Goal: Task Accomplishment & Management: Complete application form

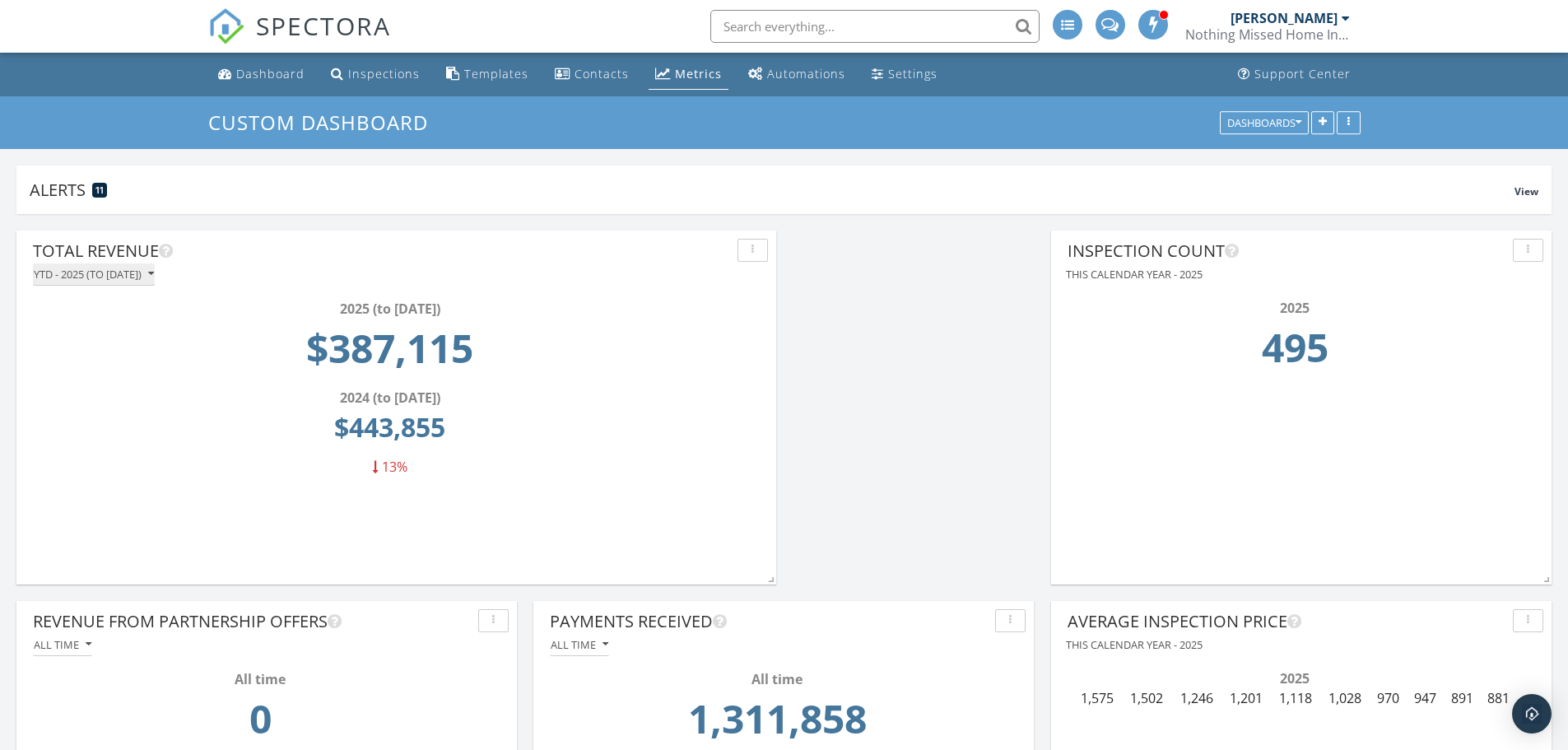
click at [154, 271] on icon "button" at bounding box center [151, 274] width 6 height 11
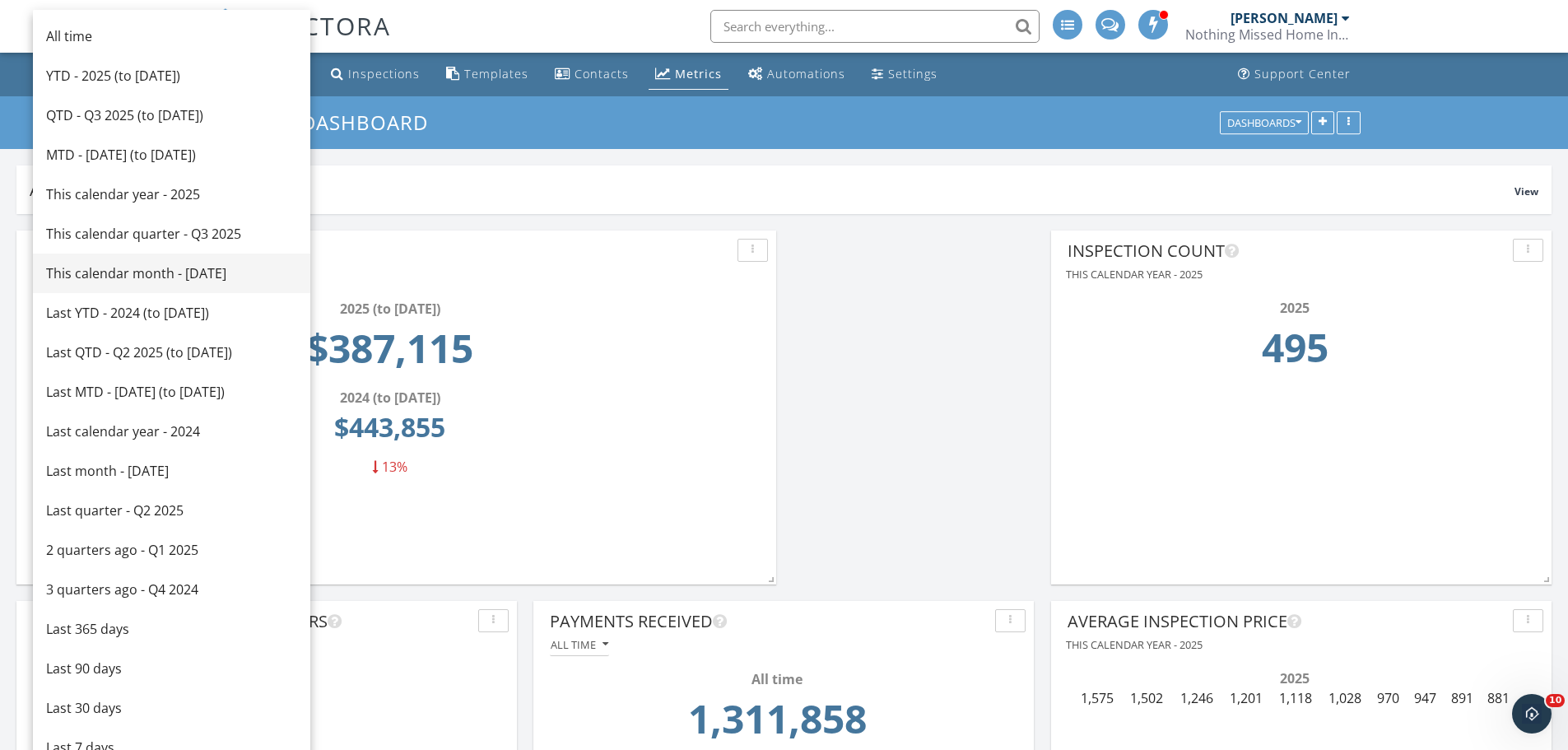
click at [132, 274] on div "This calendar month - [DATE]" at bounding box center [171, 273] width 251 height 20
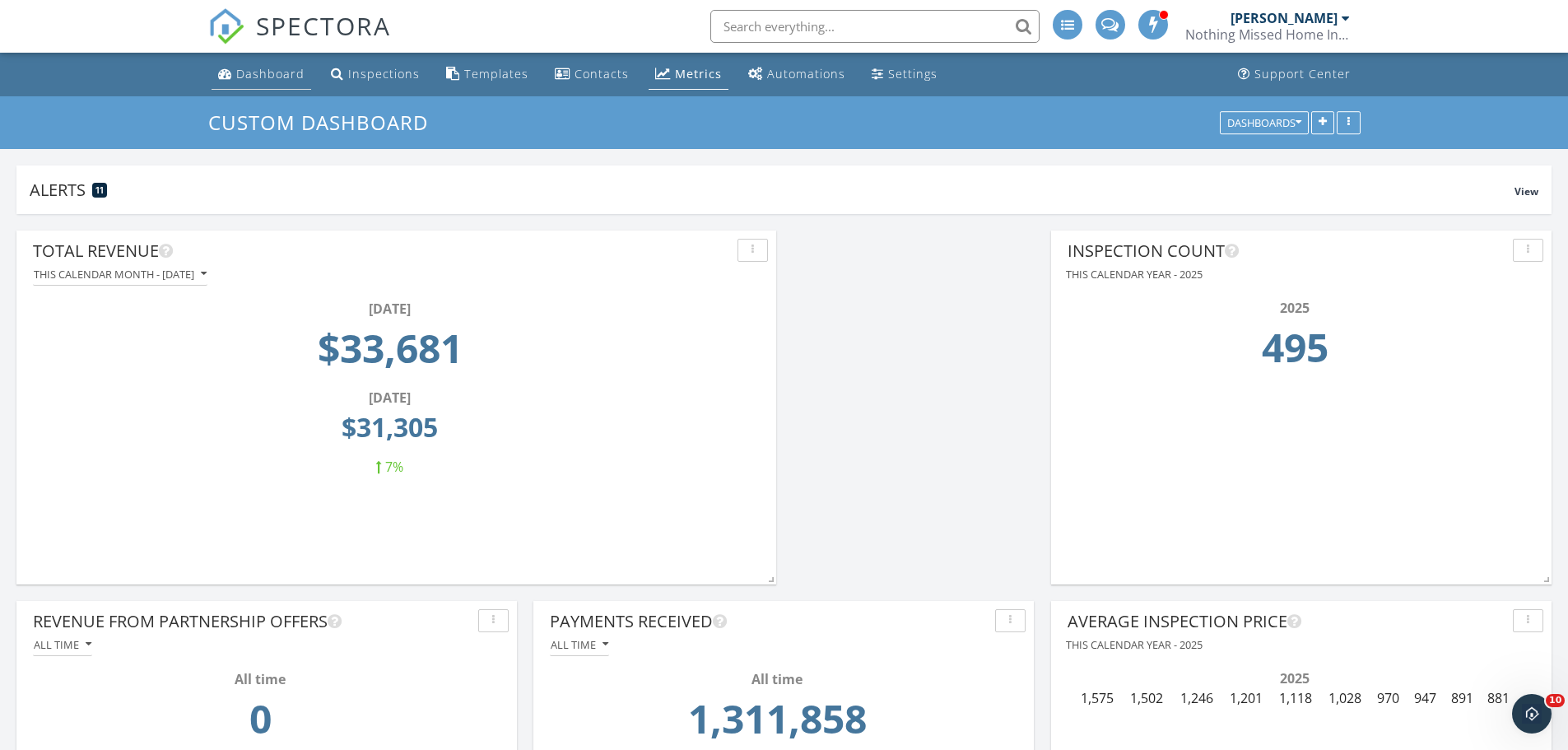
click at [276, 68] on div "Dashboard" at bounding box center [270, 73] width 68 height 16
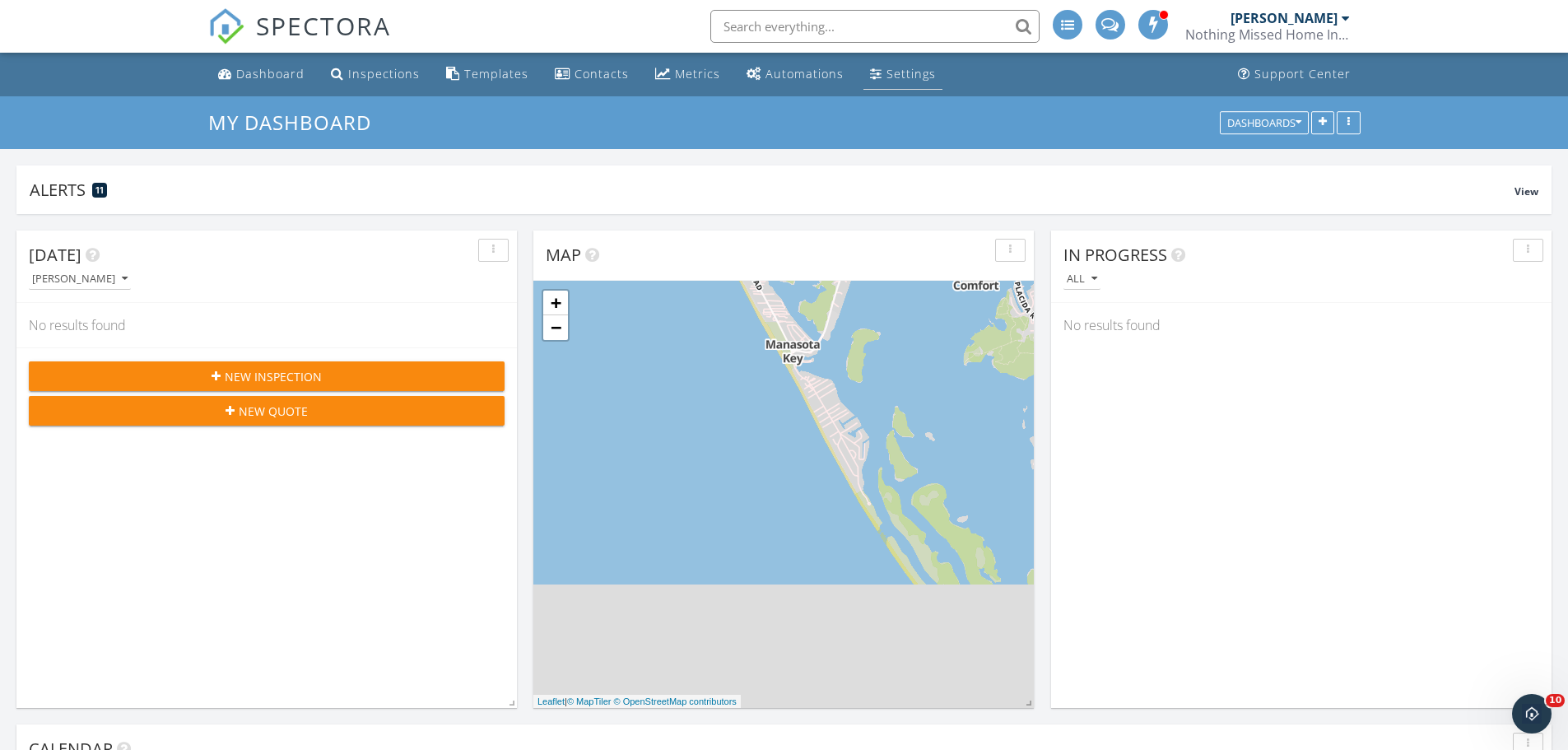
click at [905, 71] on div "Settings" at bounding box center [911, 73] width 49 height 16
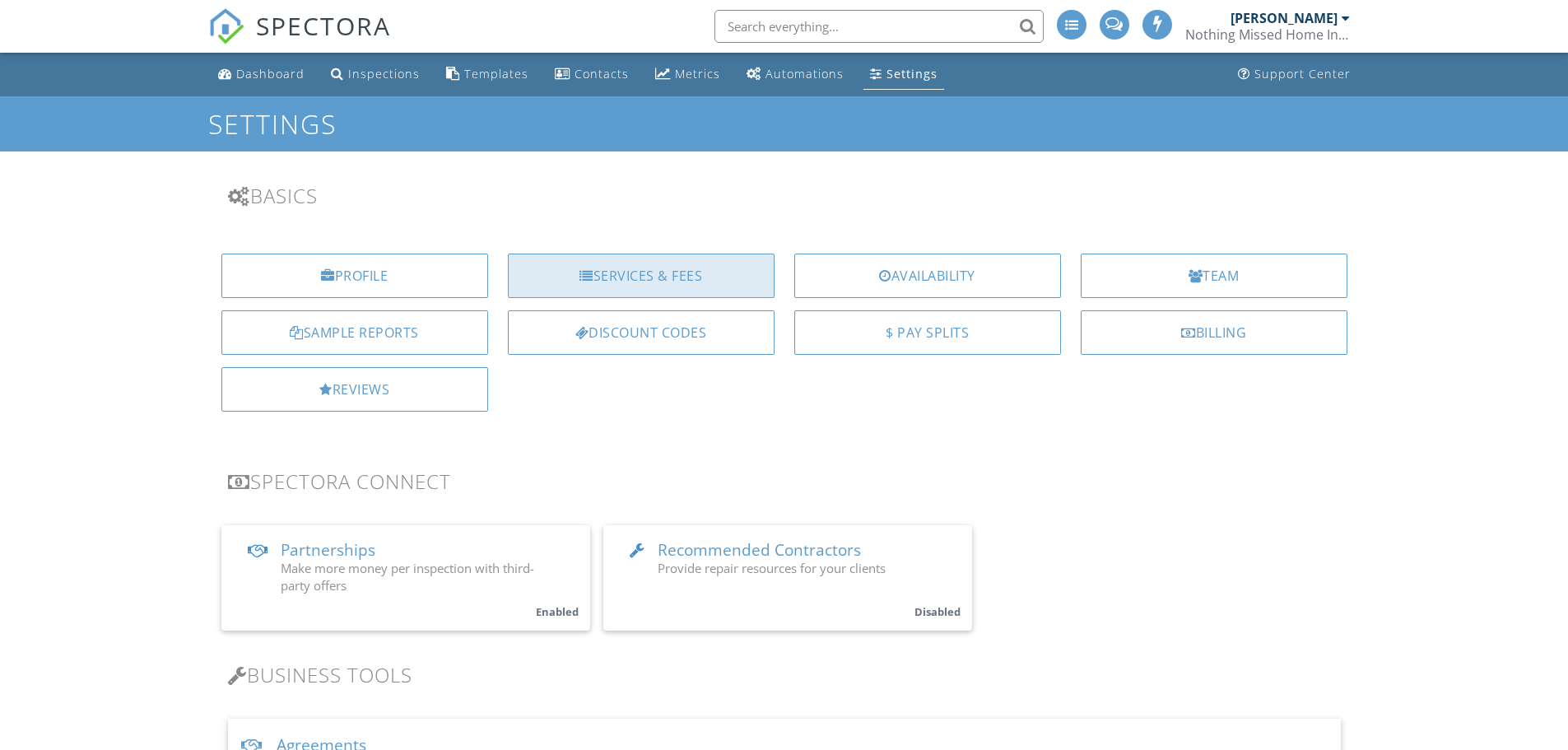
click at [642, 271] on div "Services & Fees" at bounding box center [641, 275] width 267 height 44
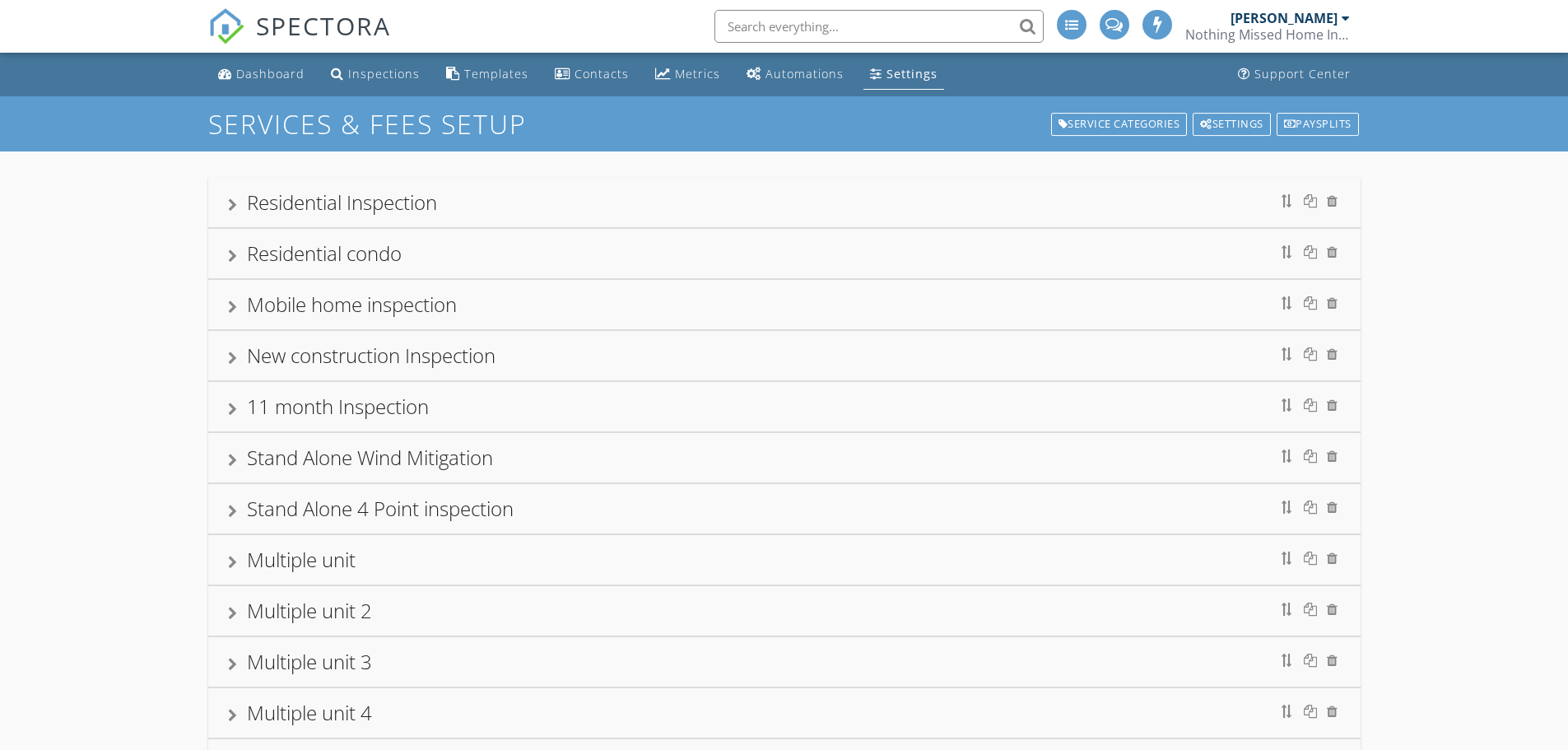
click at [887, 74] on div "Settings" at bounding box center [912, 73] width 51 height 16
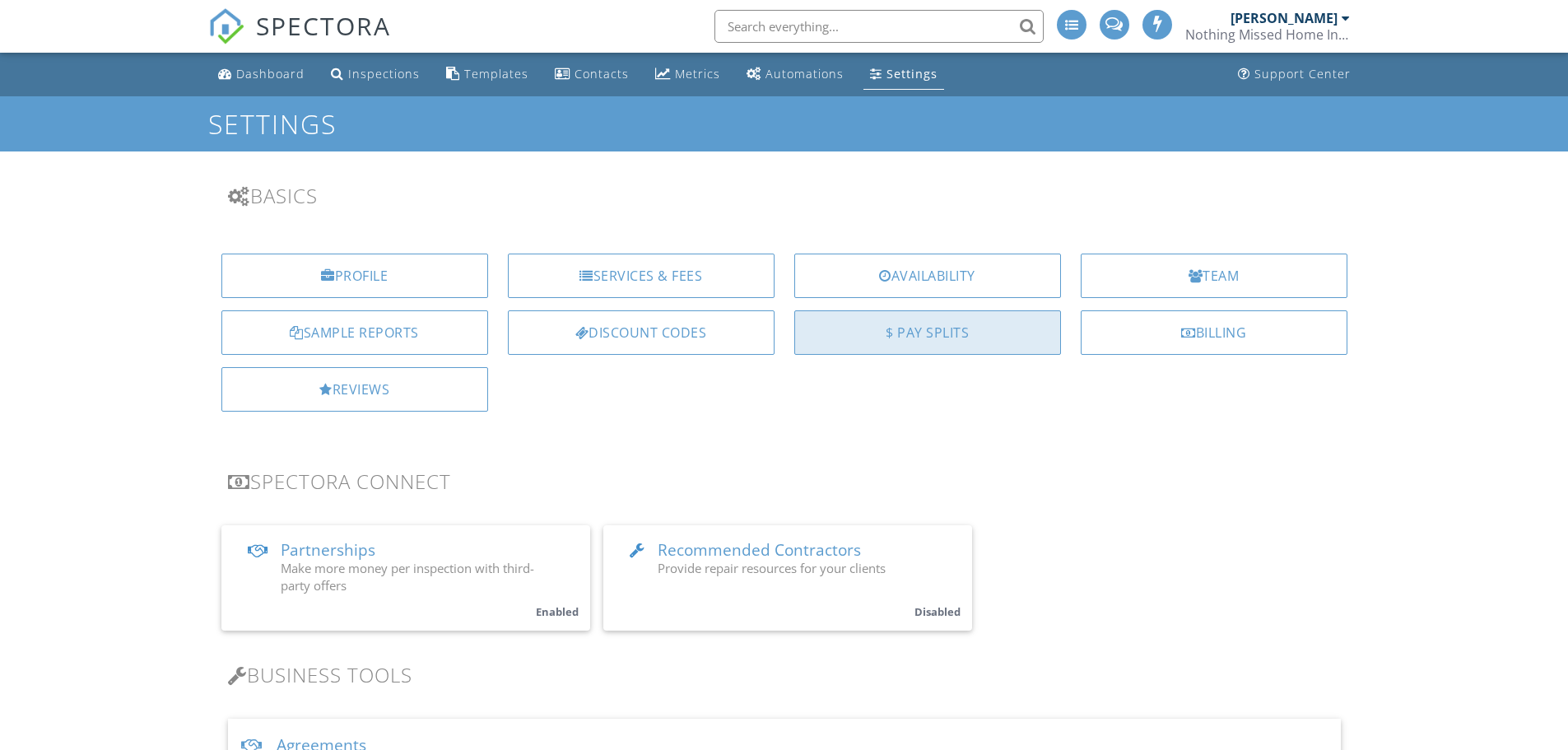
click at [923, 331] on div "$ Pay Splits" at bounding box center [927, 331] width 267 height 44
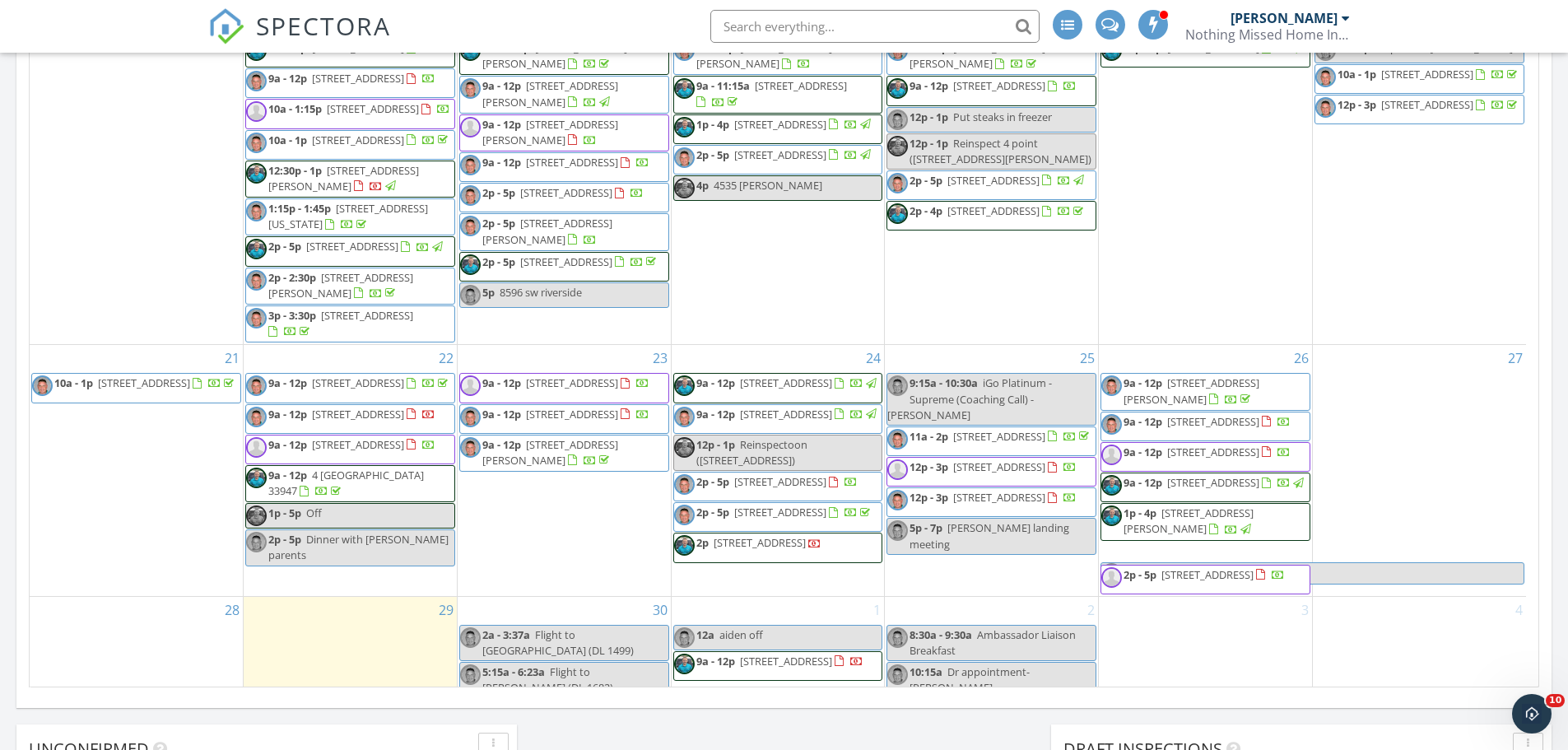
scroll to position [514, 0]
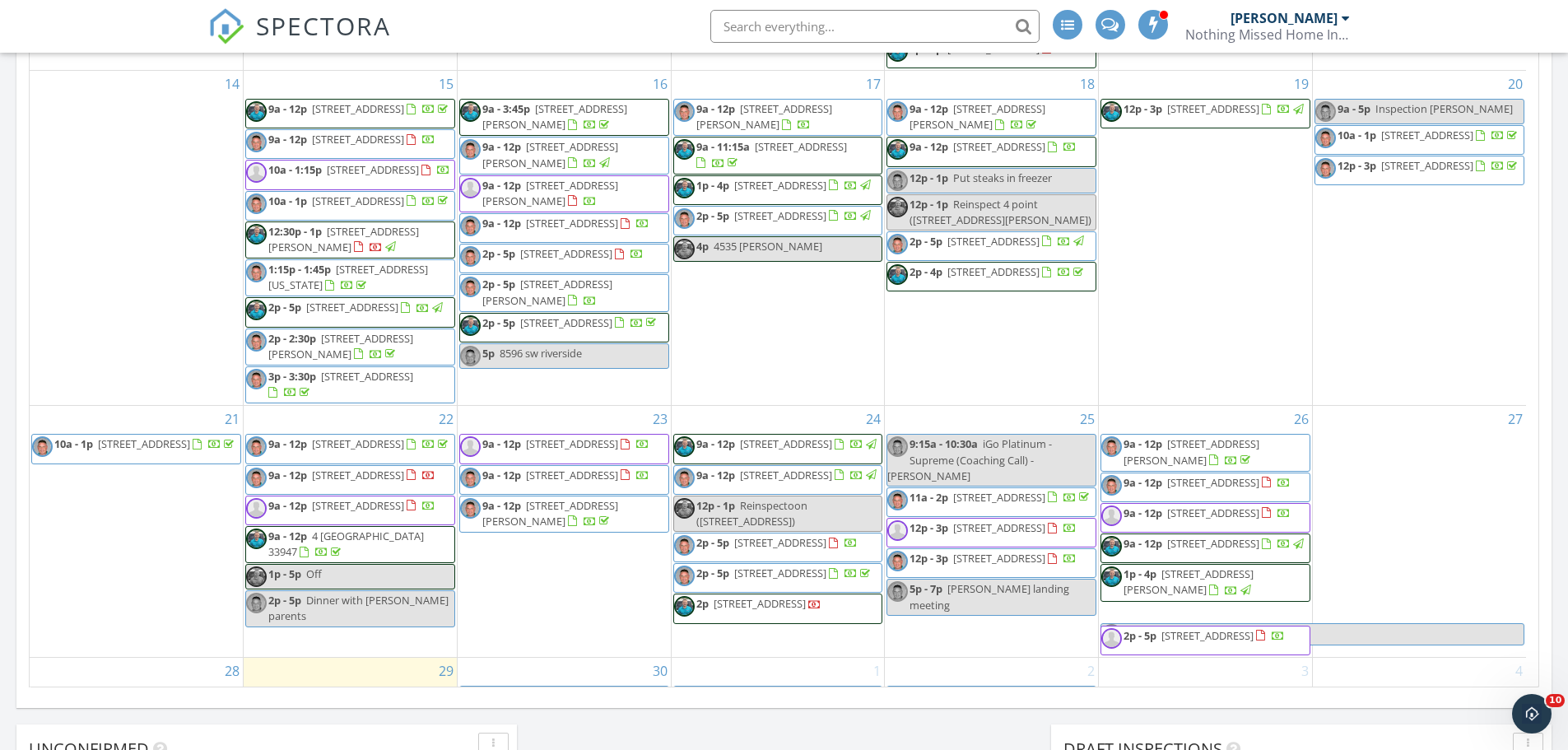
click at [1008, 279] on span "824 Wexford Blvd, Venice 34293" at bounding box center [993, 271] width 92 height 15
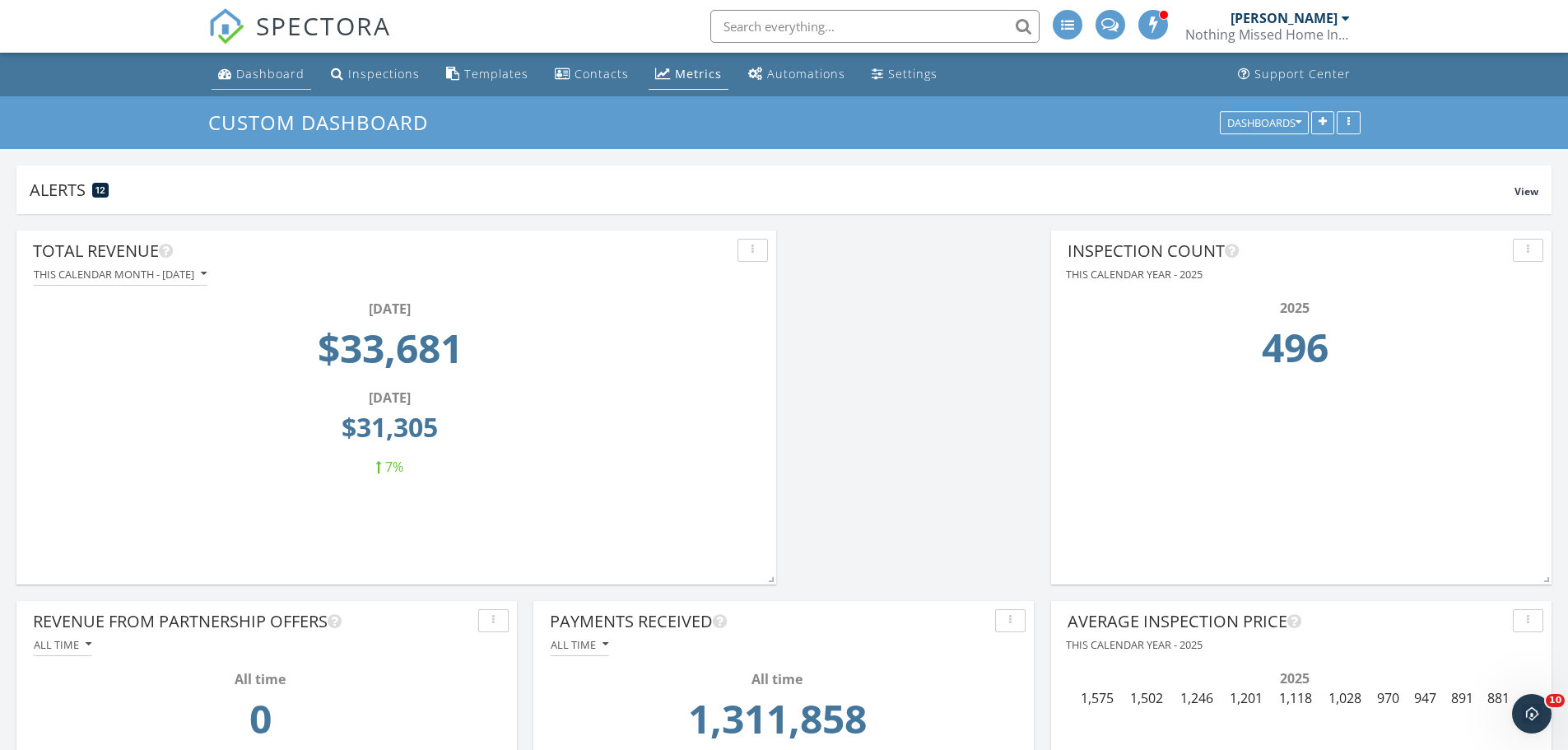
click at [256, 70] on div "Dashboard" at bounding box center [270, 73] width 68 height 16
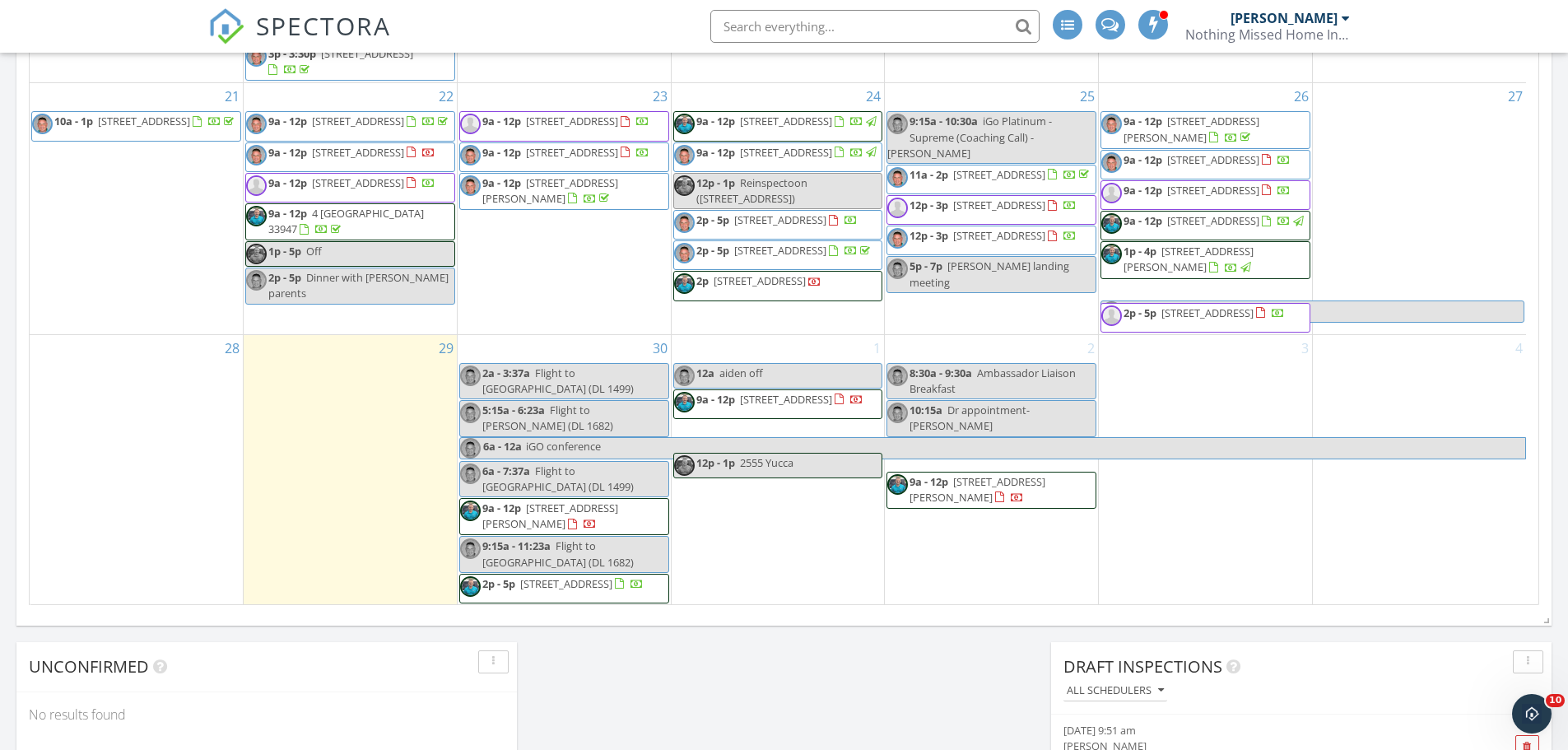
scroll to position [760, 0]
click at [1426, 32] on nav "SPECTORA Rick O'neal Nothing Missed Home Inspections Role: Inspector Change Rol…" at bounding box center [784, 26] width 1568 height 53
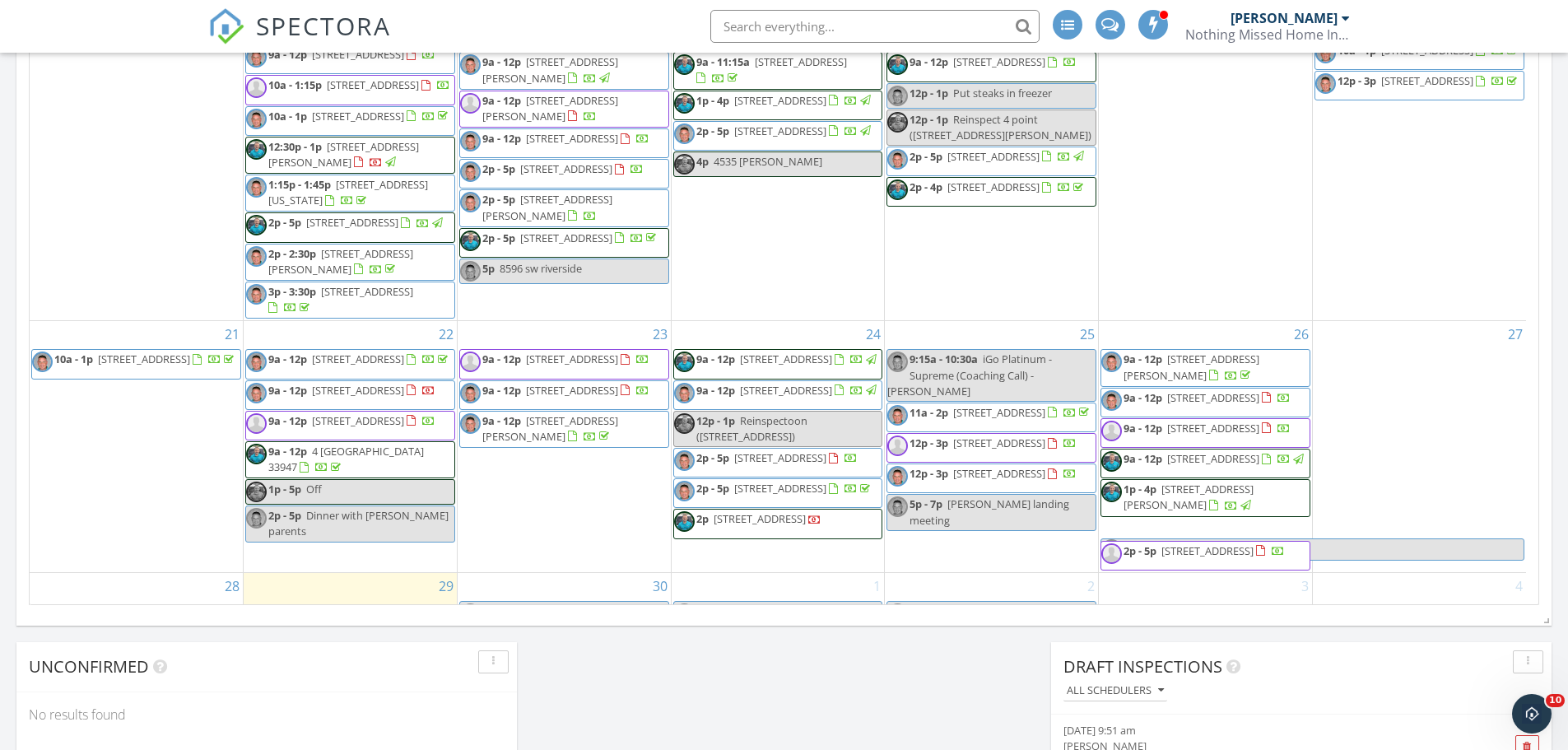
scroll to position [514, 0]
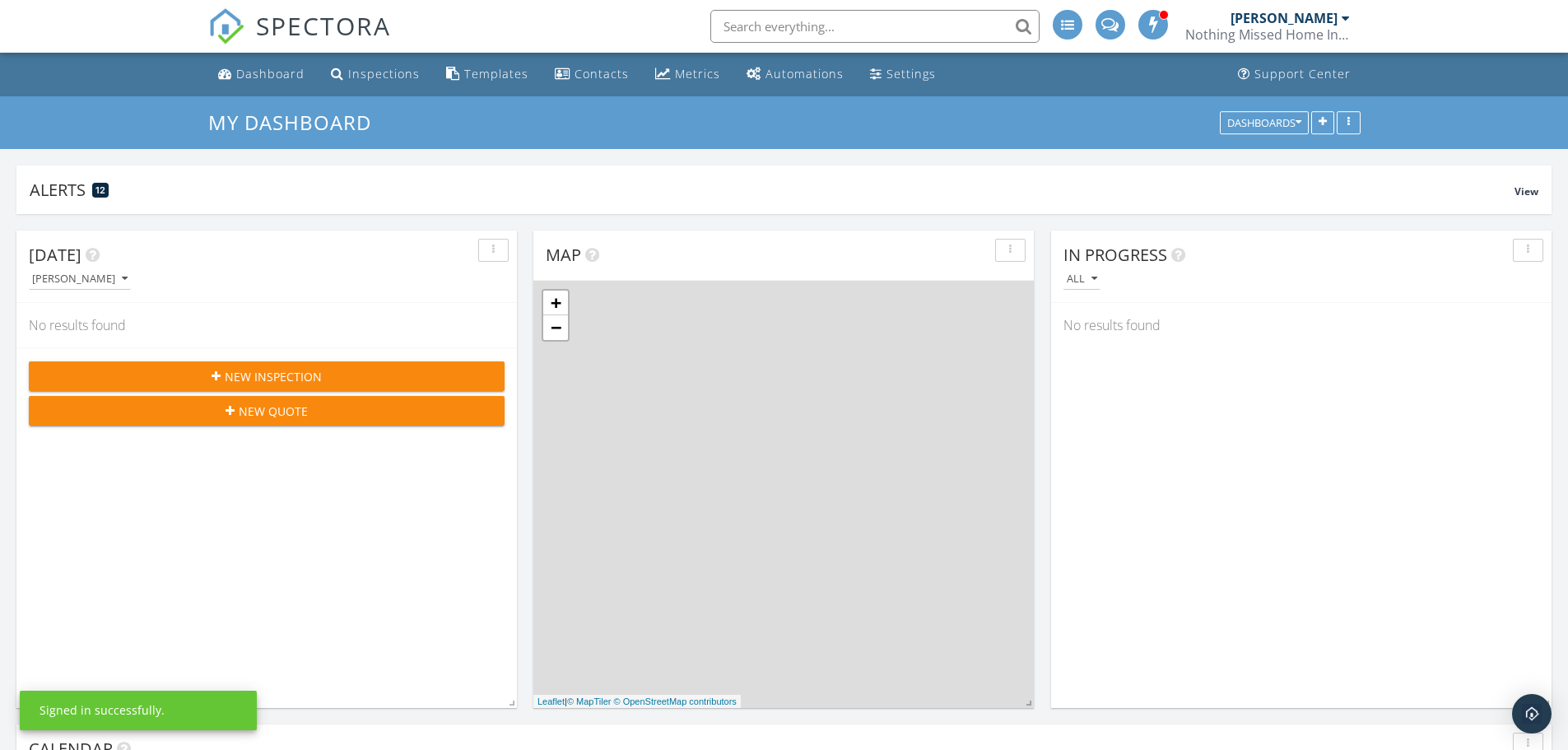
scroll to position [354, 501]
click at [843, 15] on input "text" at bounding box center [875, 26] width 329 height 33
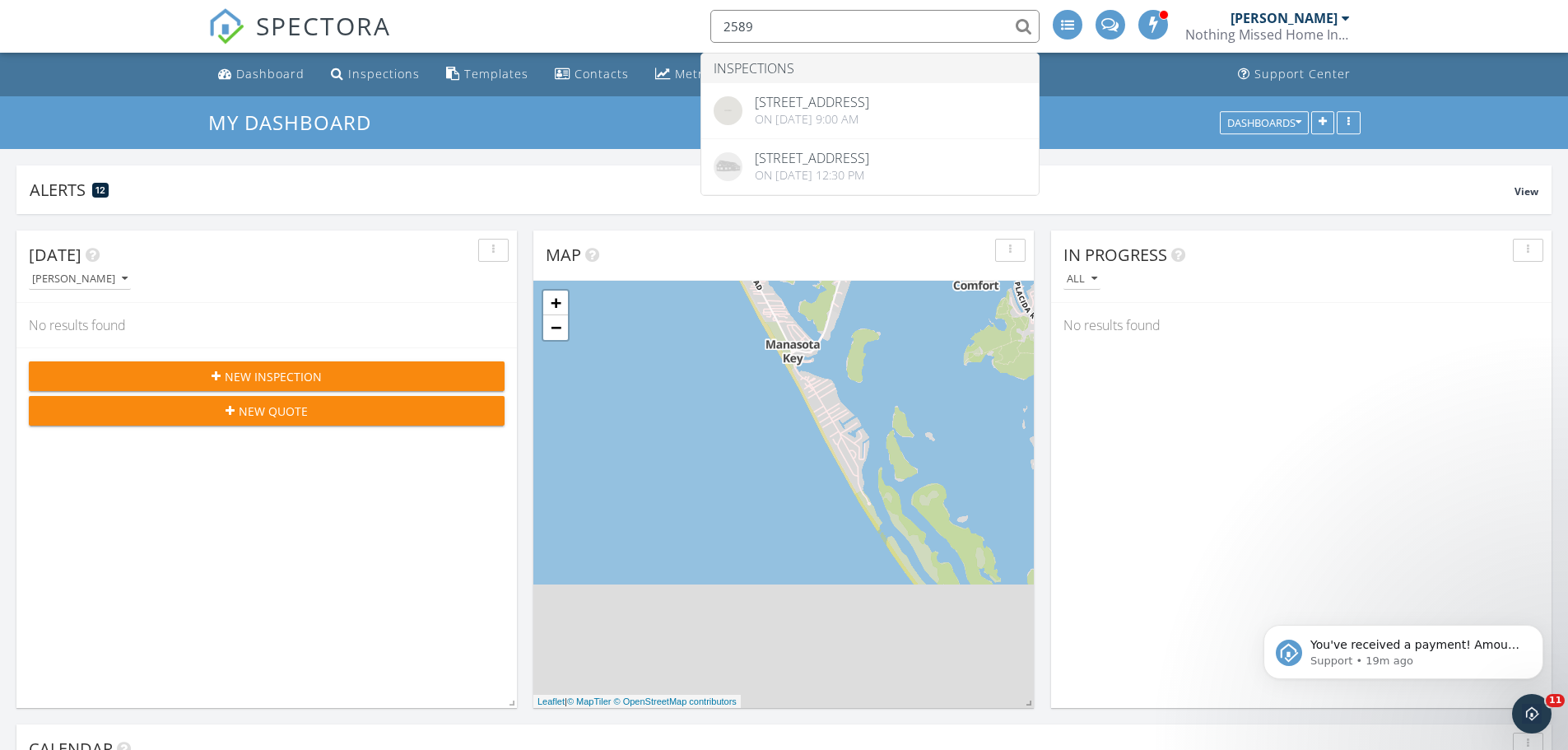
scroll to position [0, 0]
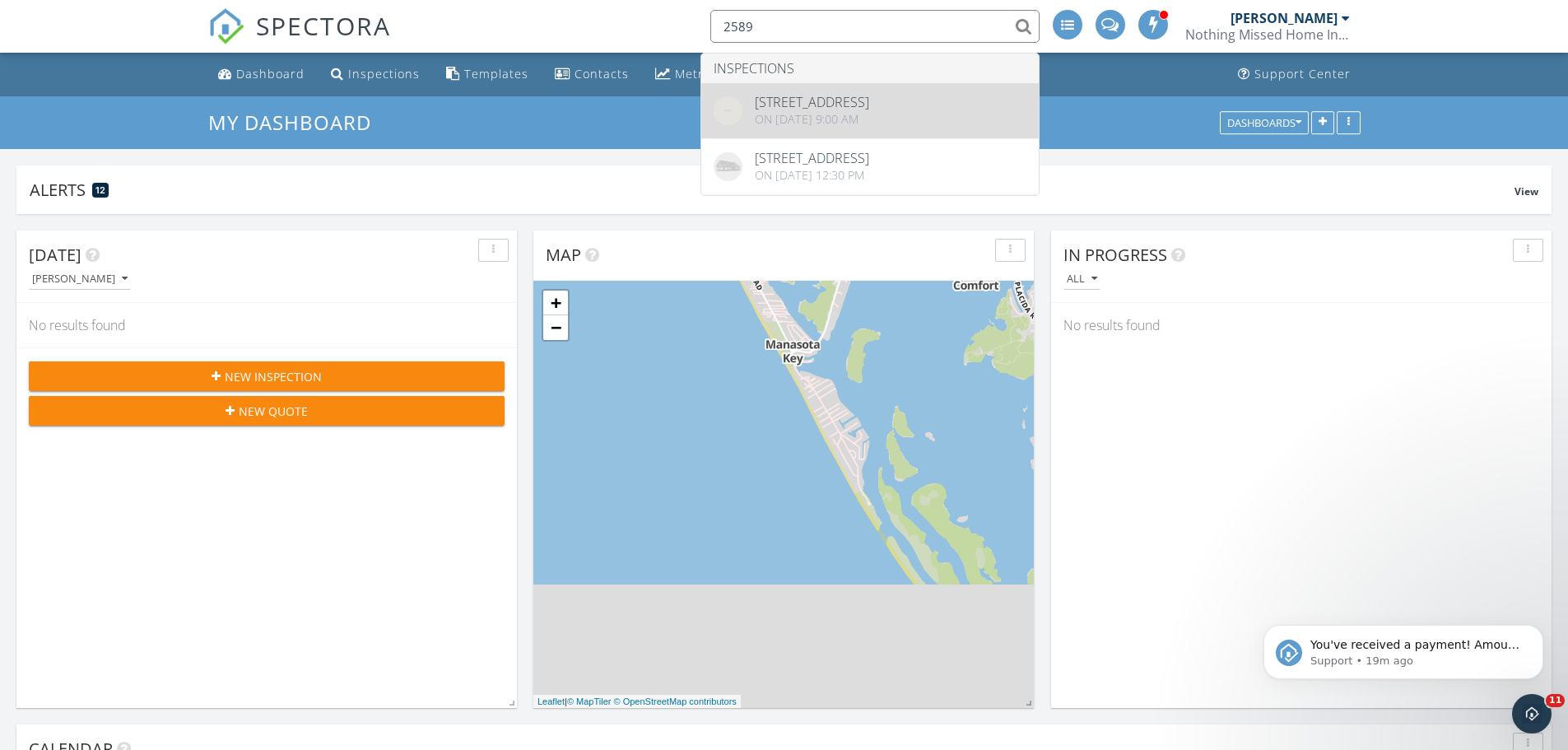
type input "2589"
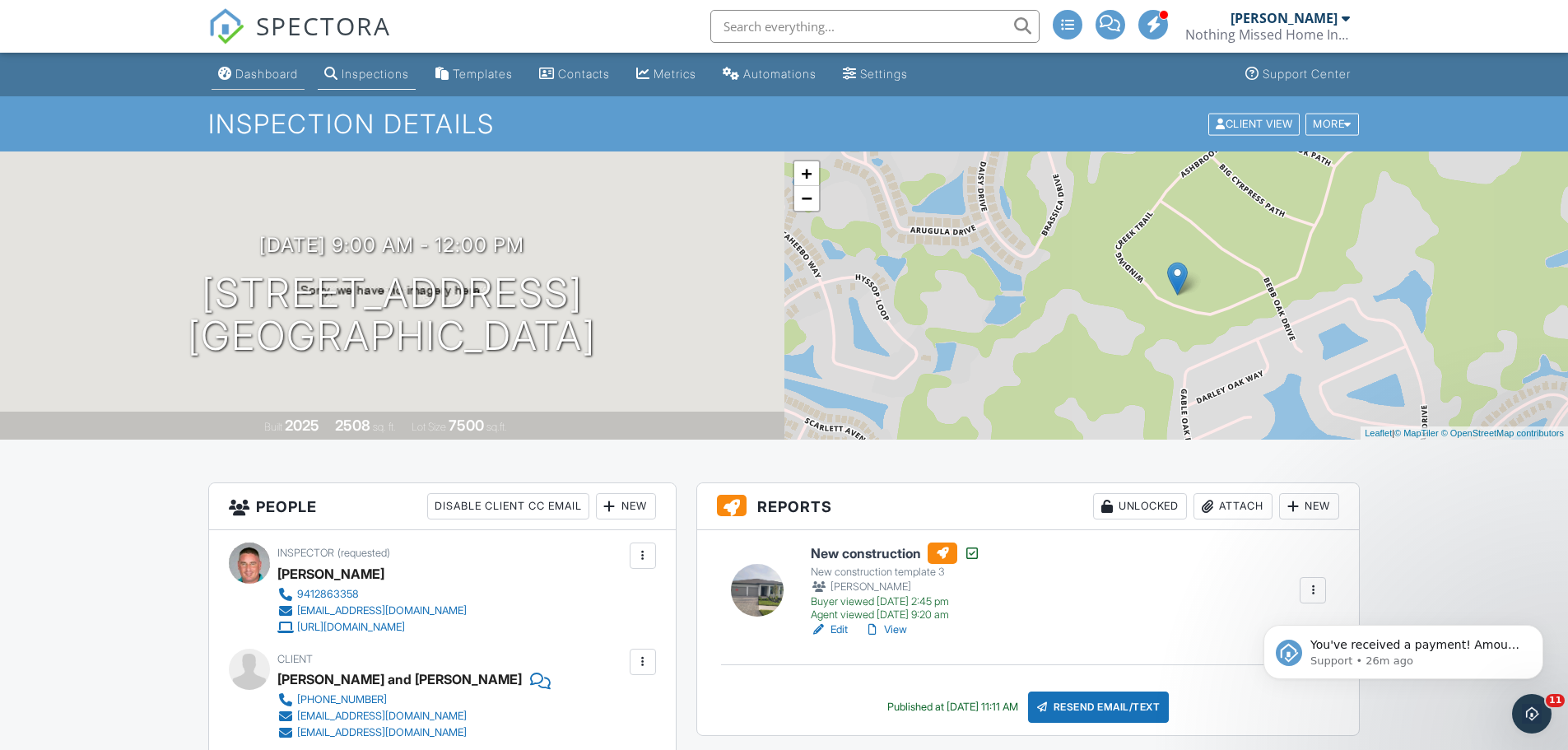
click at [273, 78] on div "Dashboard" at bounding box center [267, 73] width 62 height 14
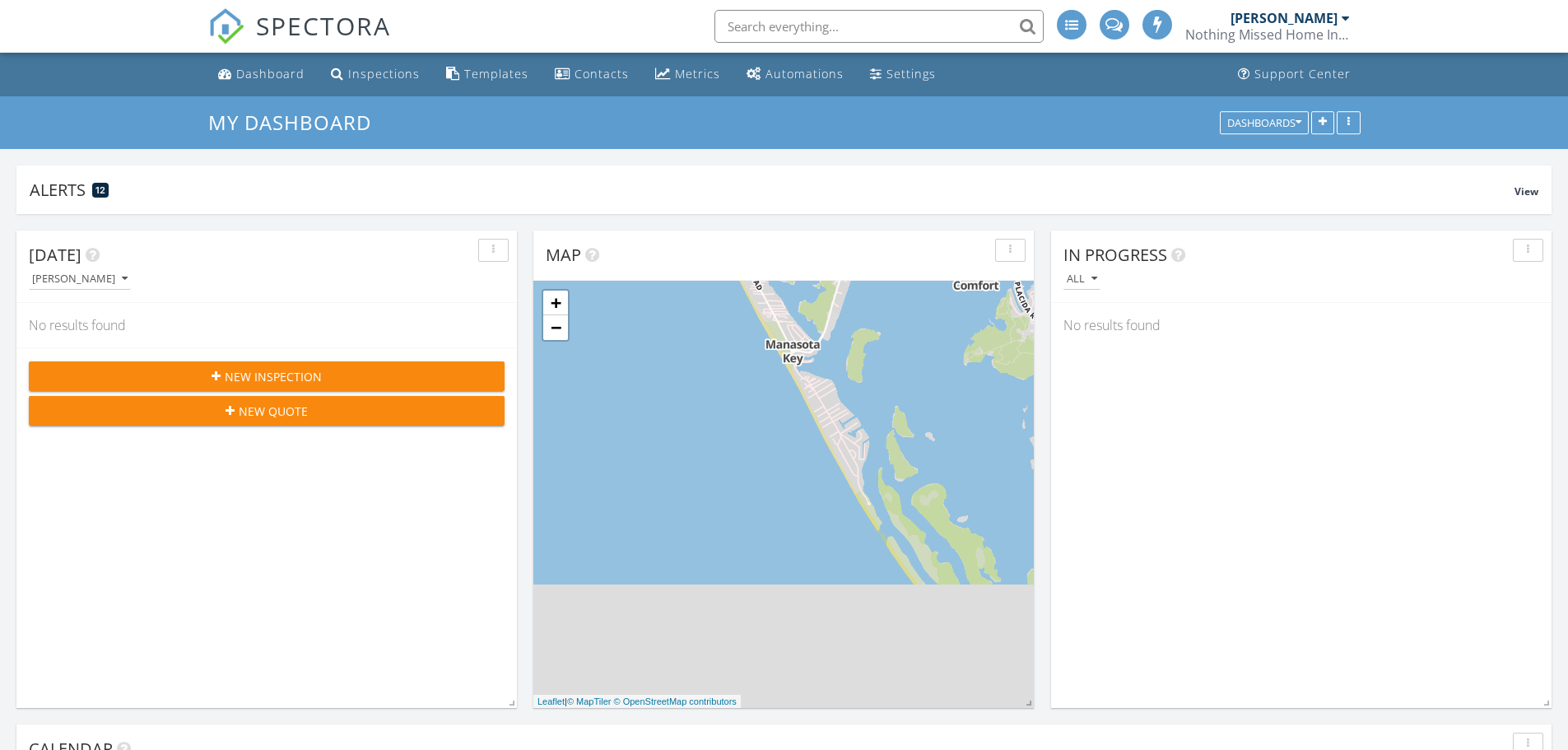
scroll to position [354, 501]
click at [258, 379] on span "New Inspection" at bounding box center [273, 376] width 98 height 17
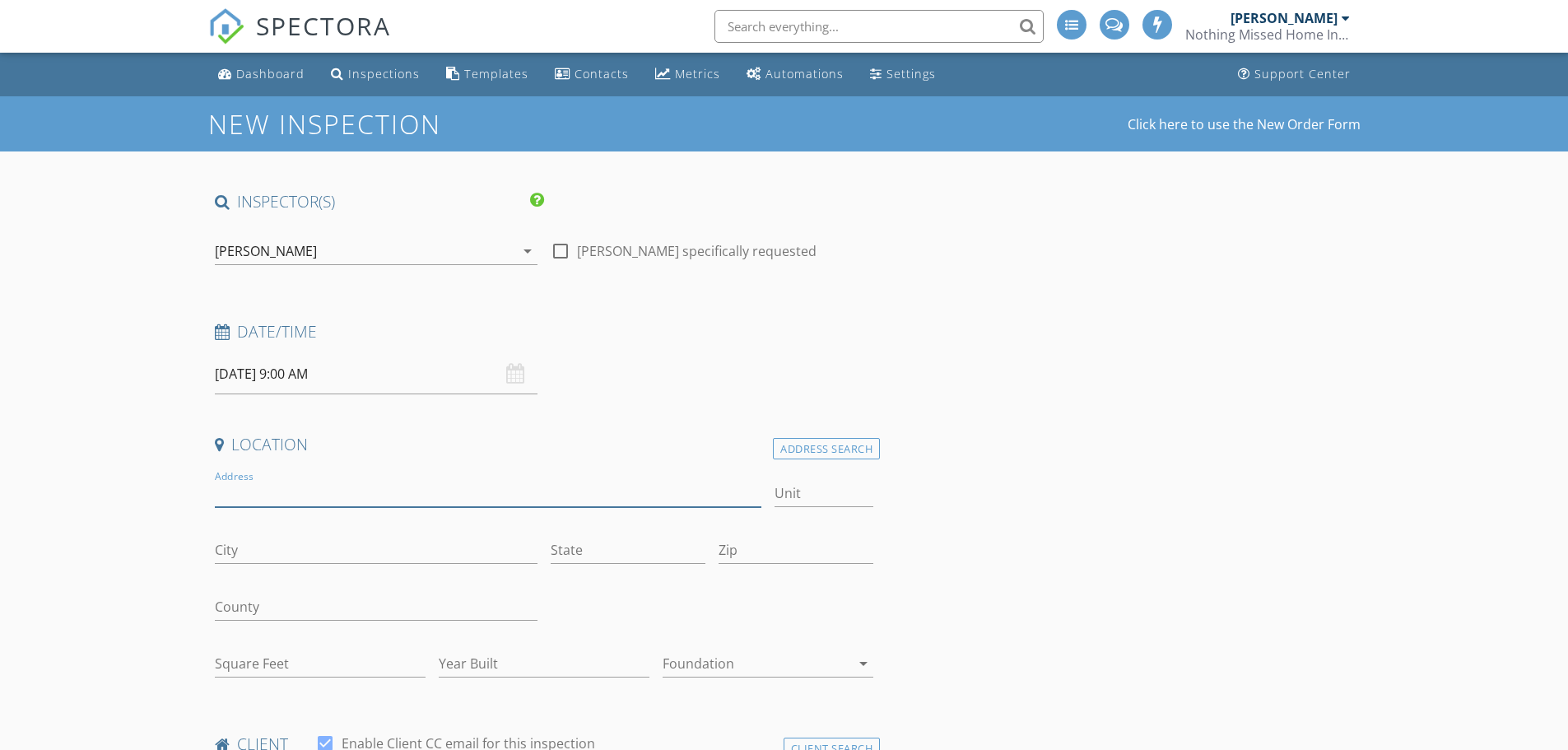
click at [250, 492] on input "Address" at bounding box center [489, 493] width 547 height 27
type input "[STREET_ADDRESS][PERSON_NAME]"
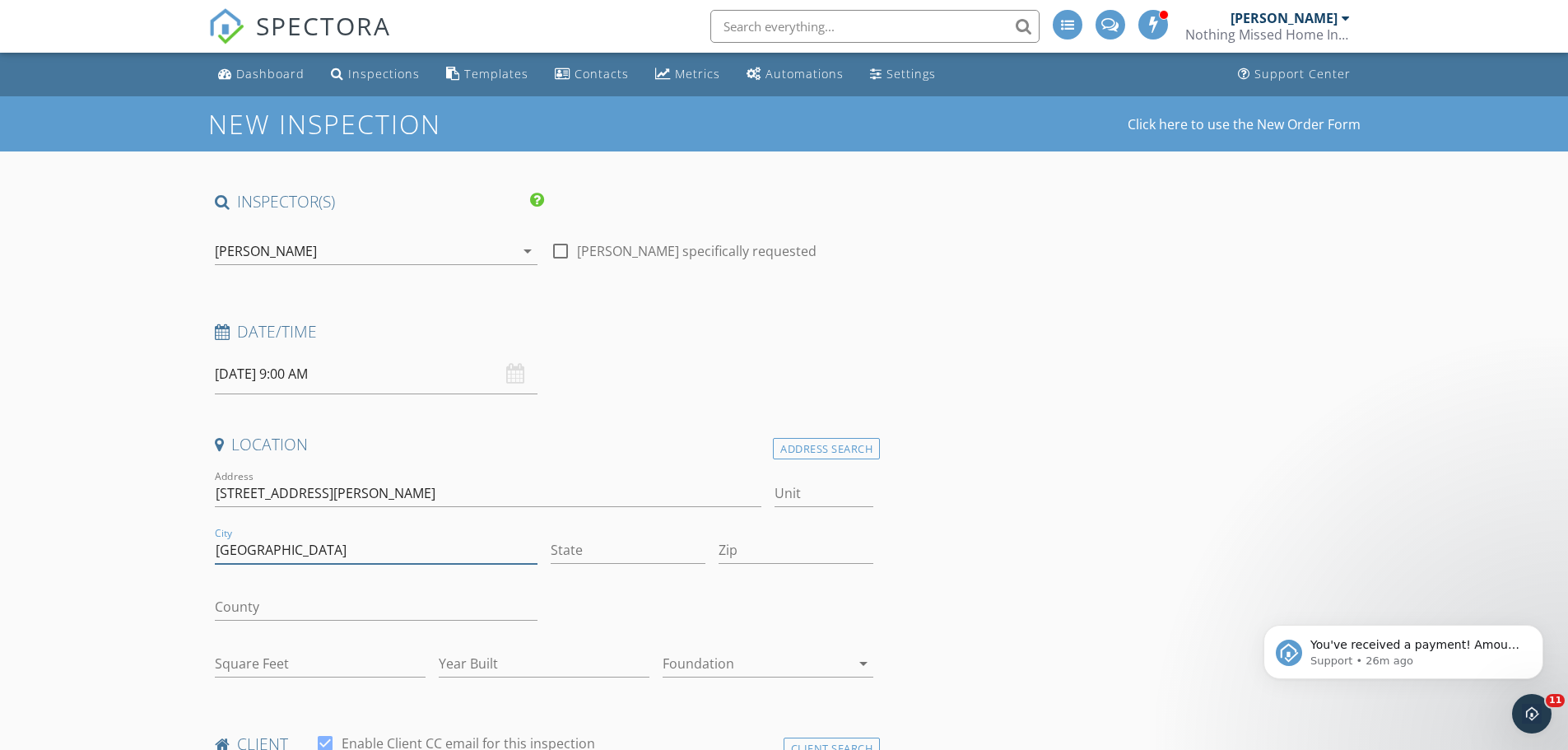
type input "[GEOGRAPHIC_DATA]"
click at [574, 554] on input "State" at bounding box center [628, 550] width 155 height 27
type input "FL"
type input "33947"
type input "FL"
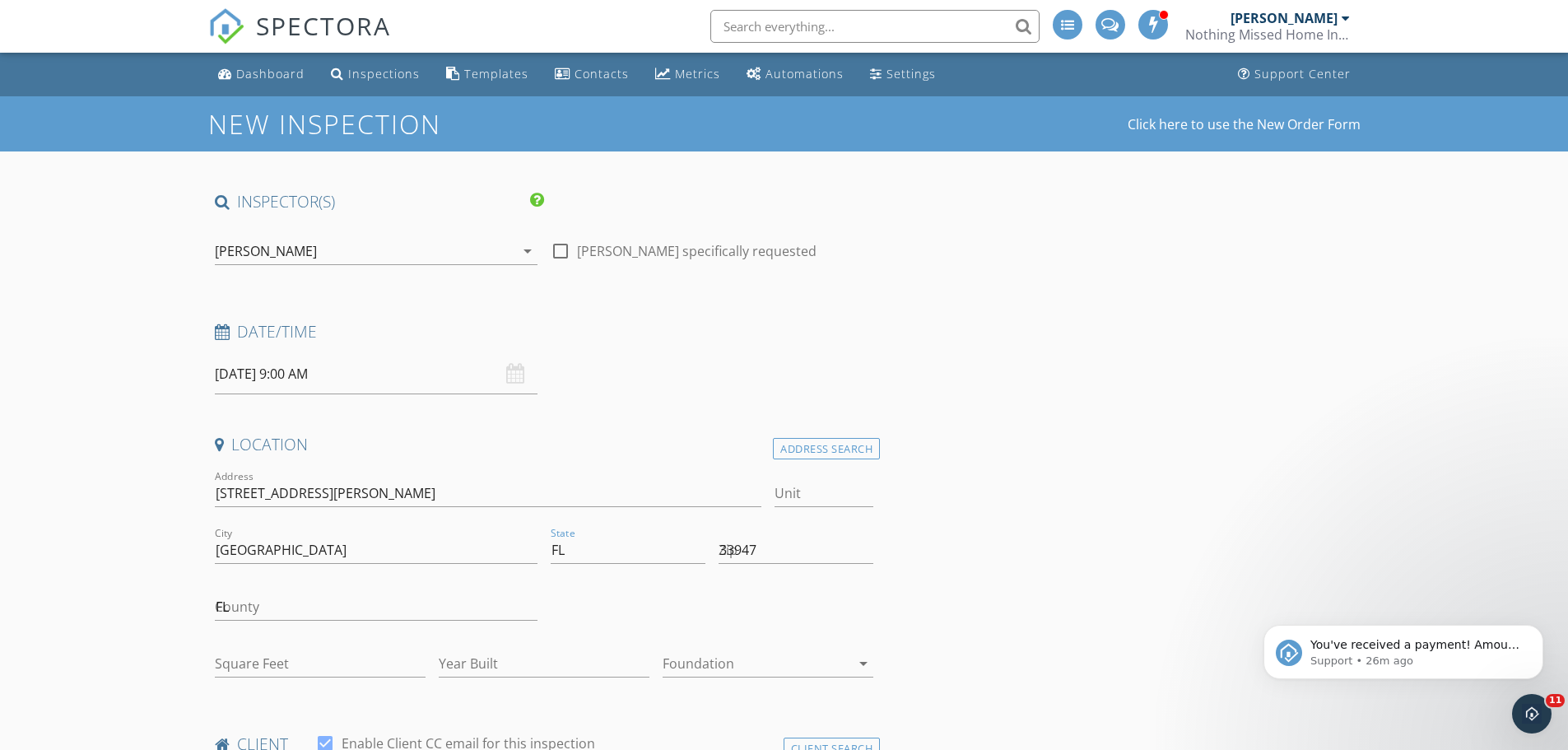
type input "[PERSON_NAME]"
type input "[EMAIL_ADDRESS][DOMAIN_NAME]"
type input "[PHONE_NUMBER]"
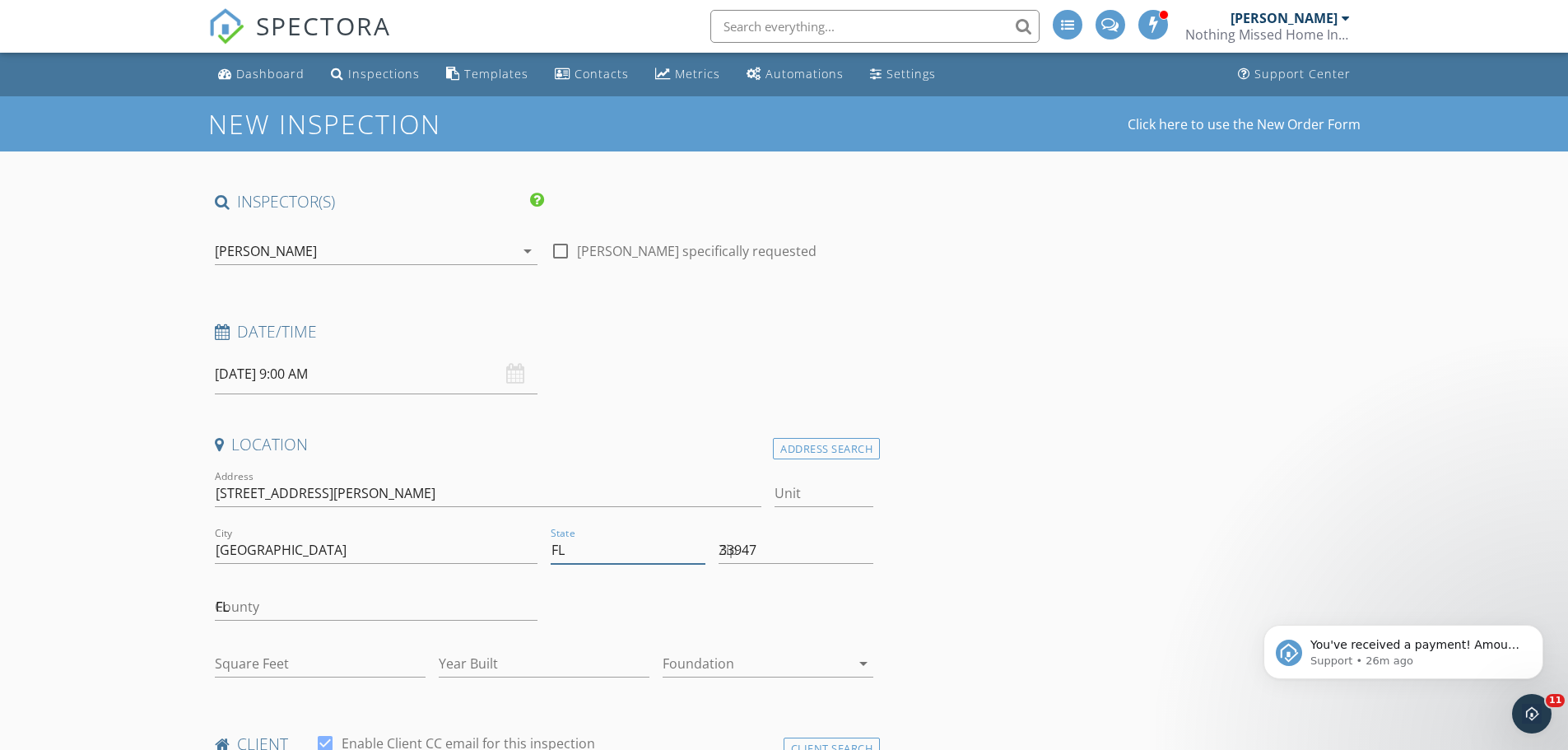
scroll to position [474, 0]
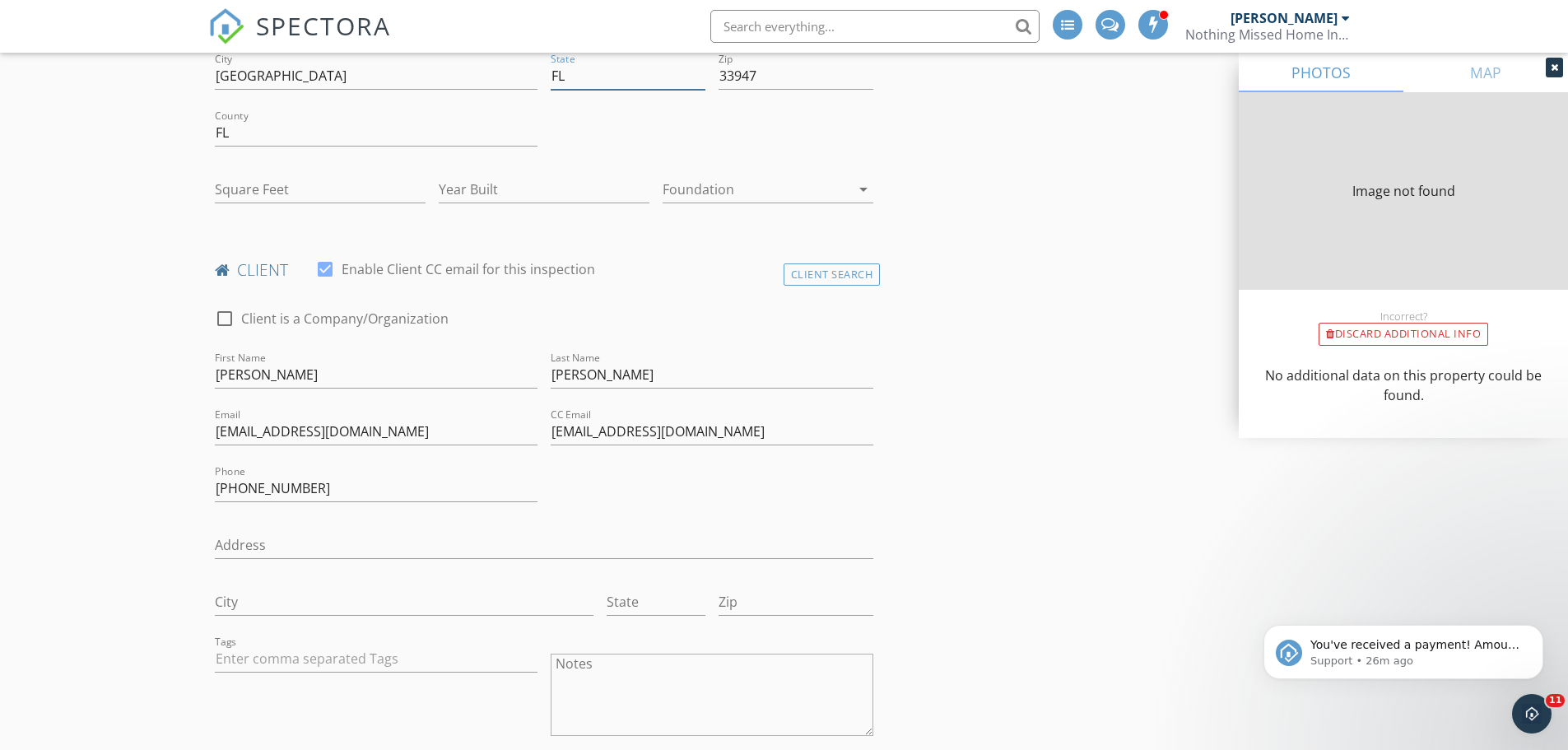
type input "1236"
type input "1989"
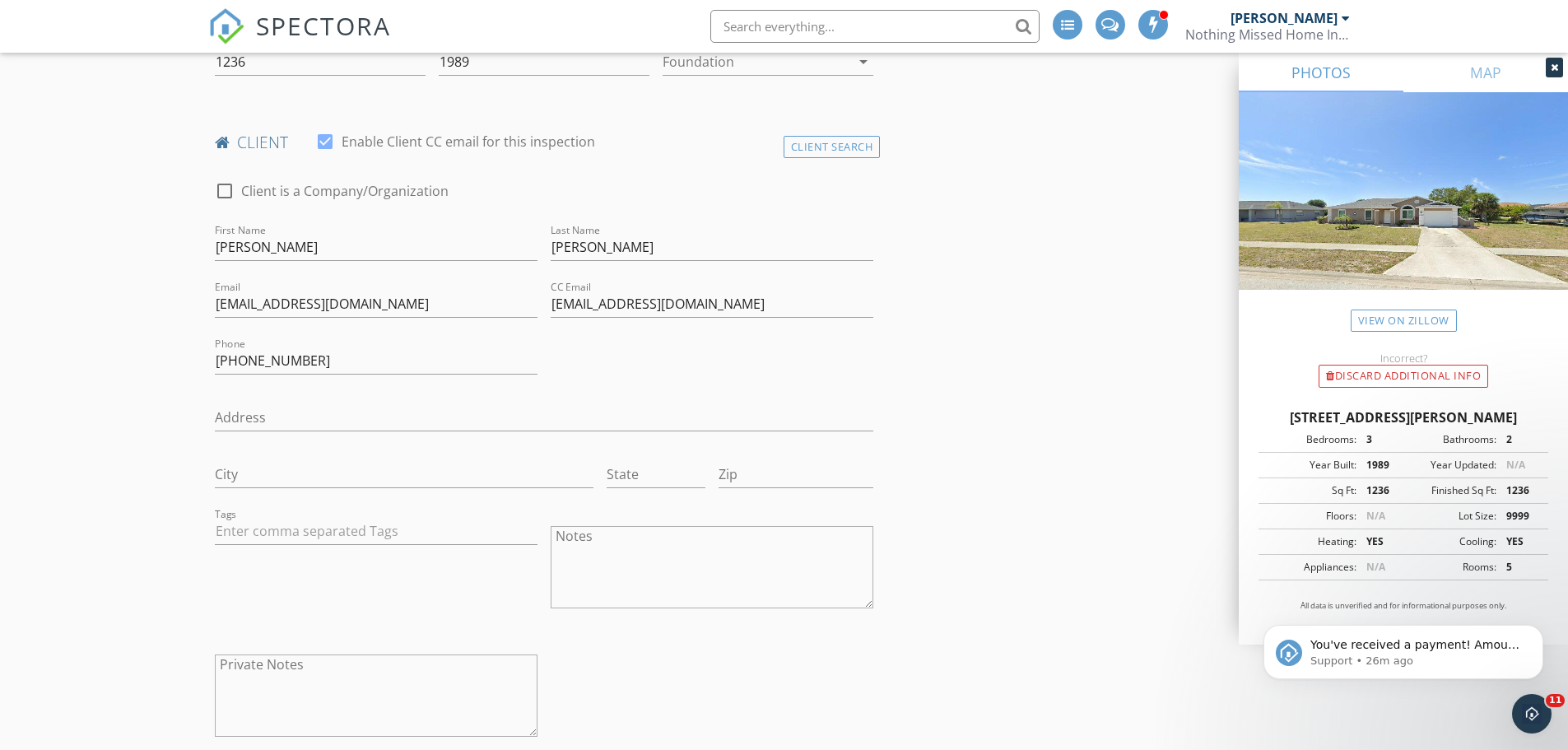
scroll to position [639, 0]
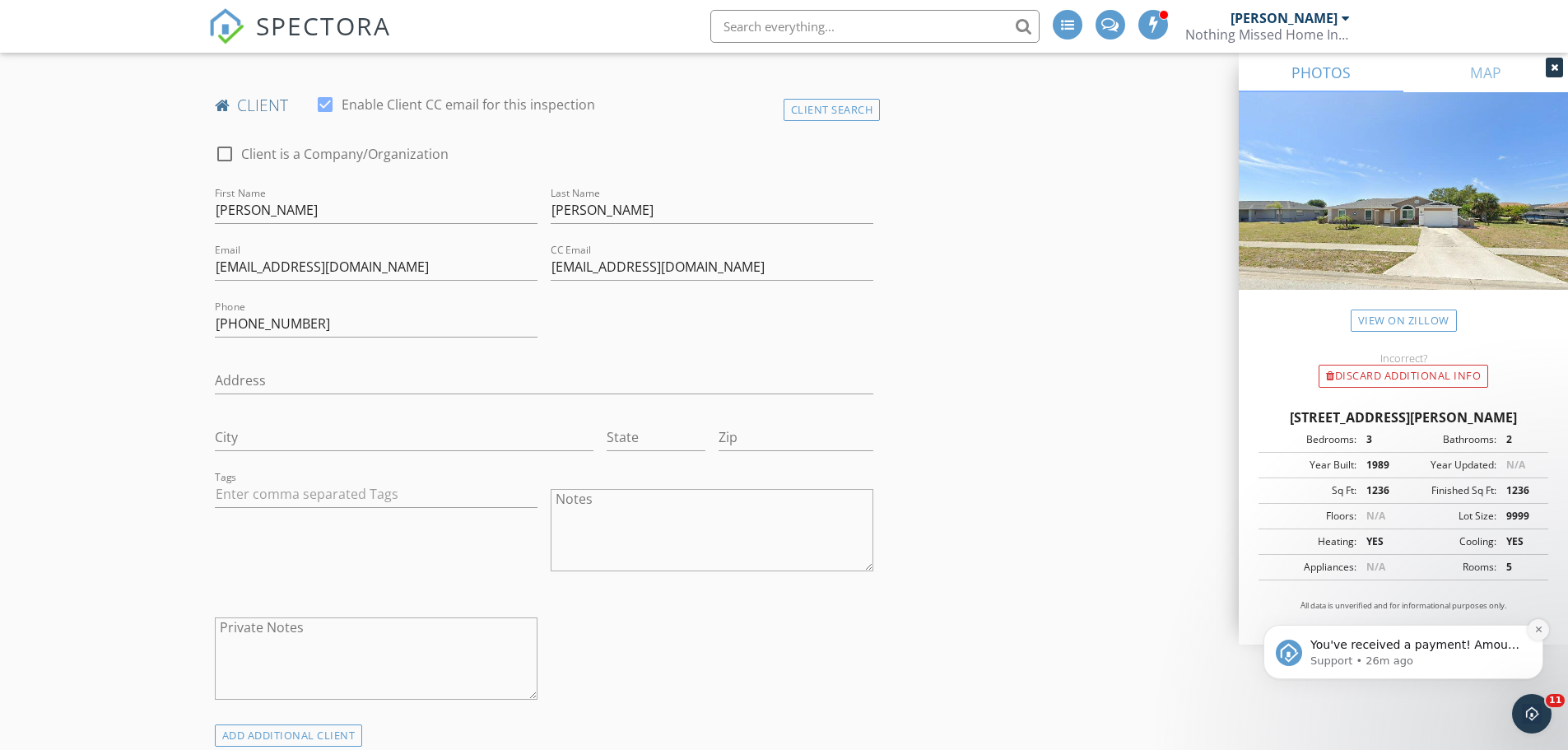
click at [1536, 627] on icon "Dismiss notification" at bounding box center [1539, 629] width 9 height 9
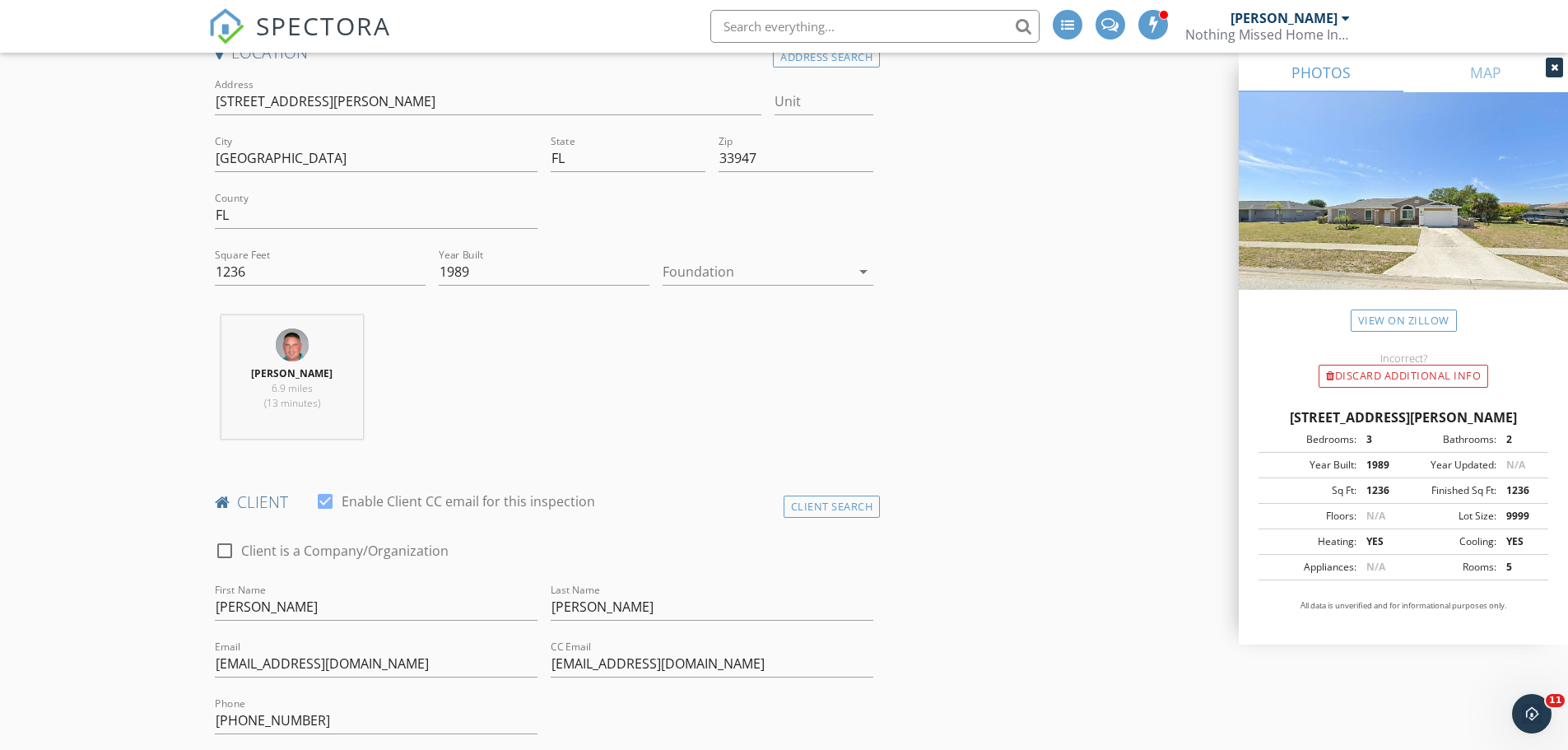
scroll to position [309, 0]
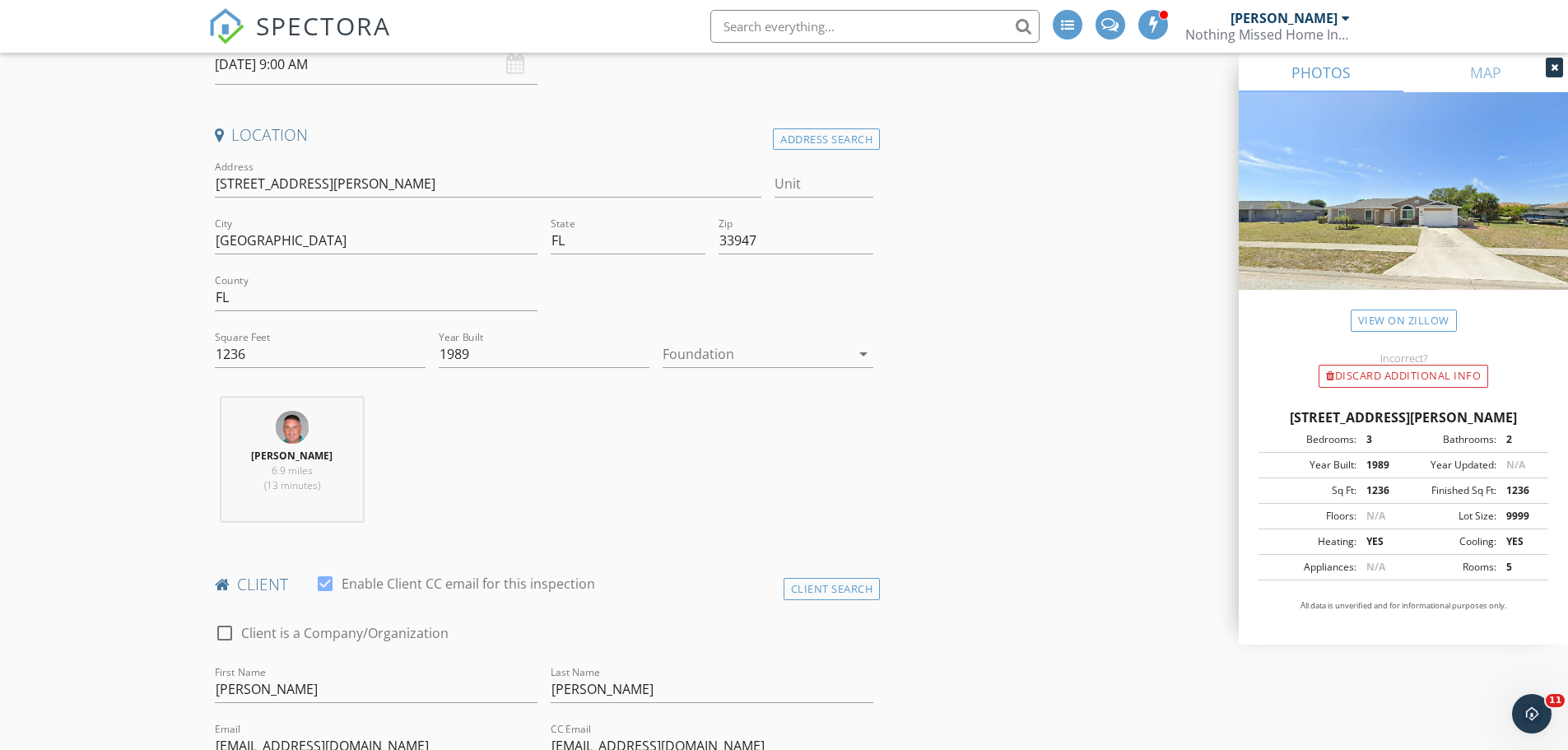
click at [706, 361] on div at bounding box center [756, 354] width 187 height 27
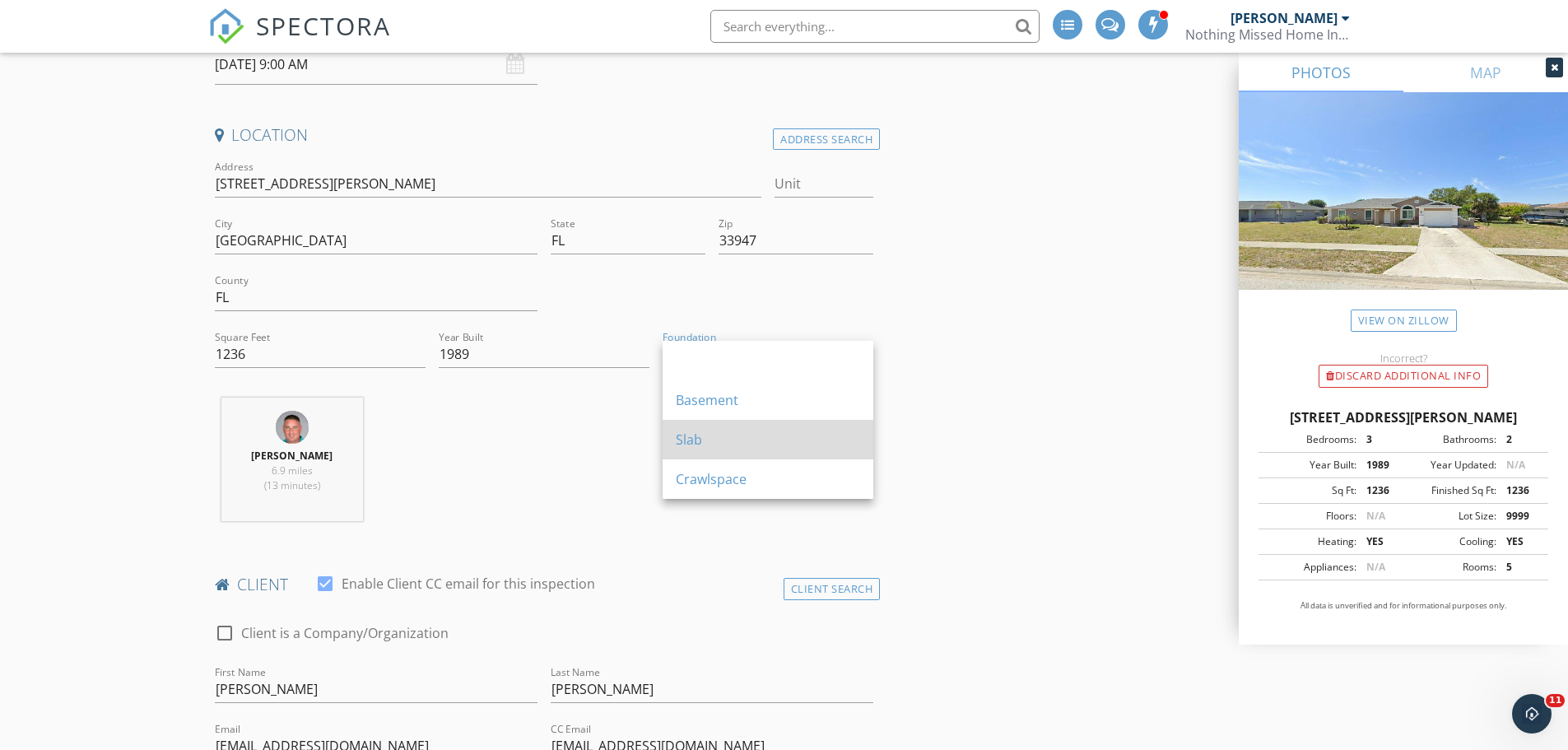
click at [699, 429] on div "Slab" at bounding box center [768, 439] width 185 height 40
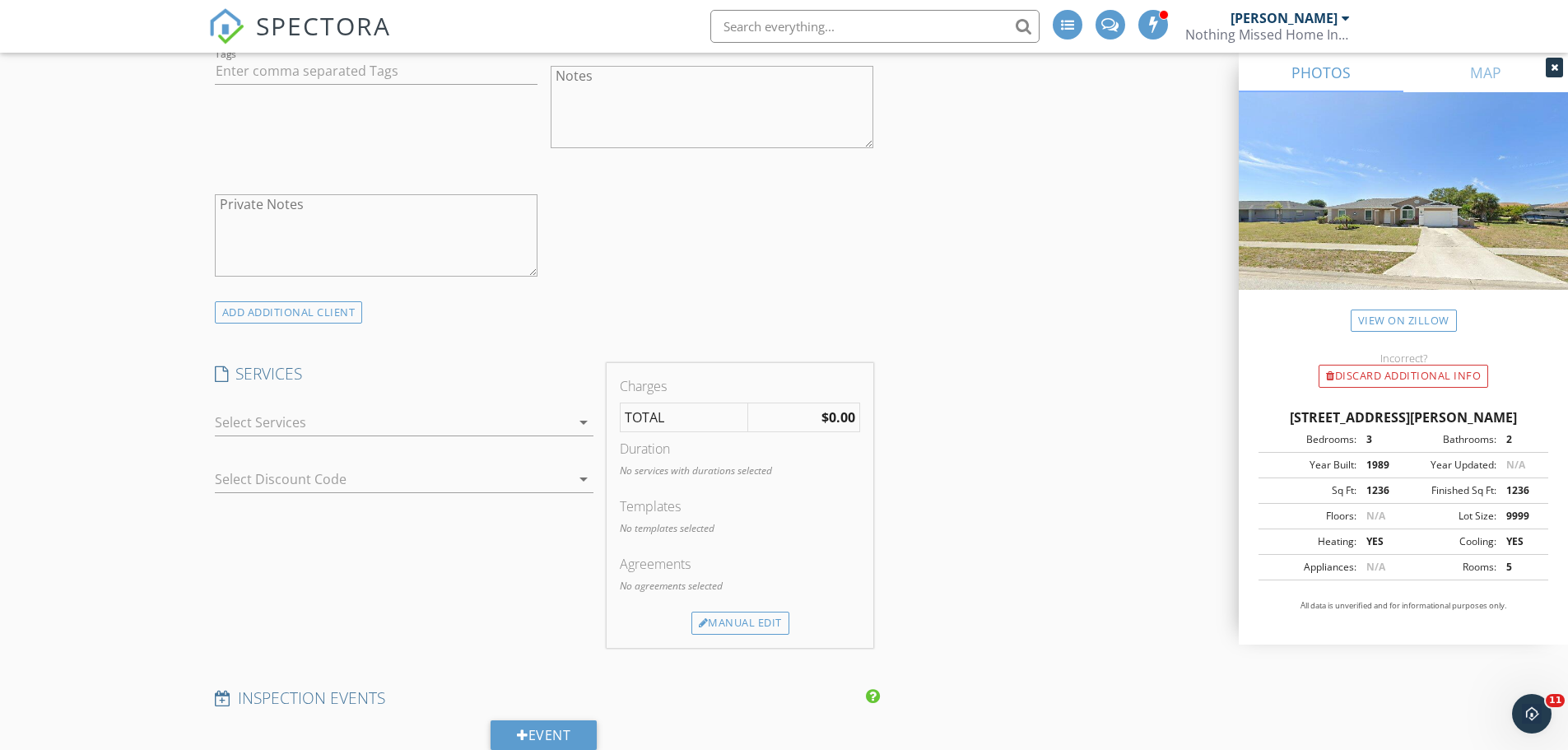
scroll to position [1214, 0]
click at [497, 424] on div at bounding box center [393, 419] width 356 height 27
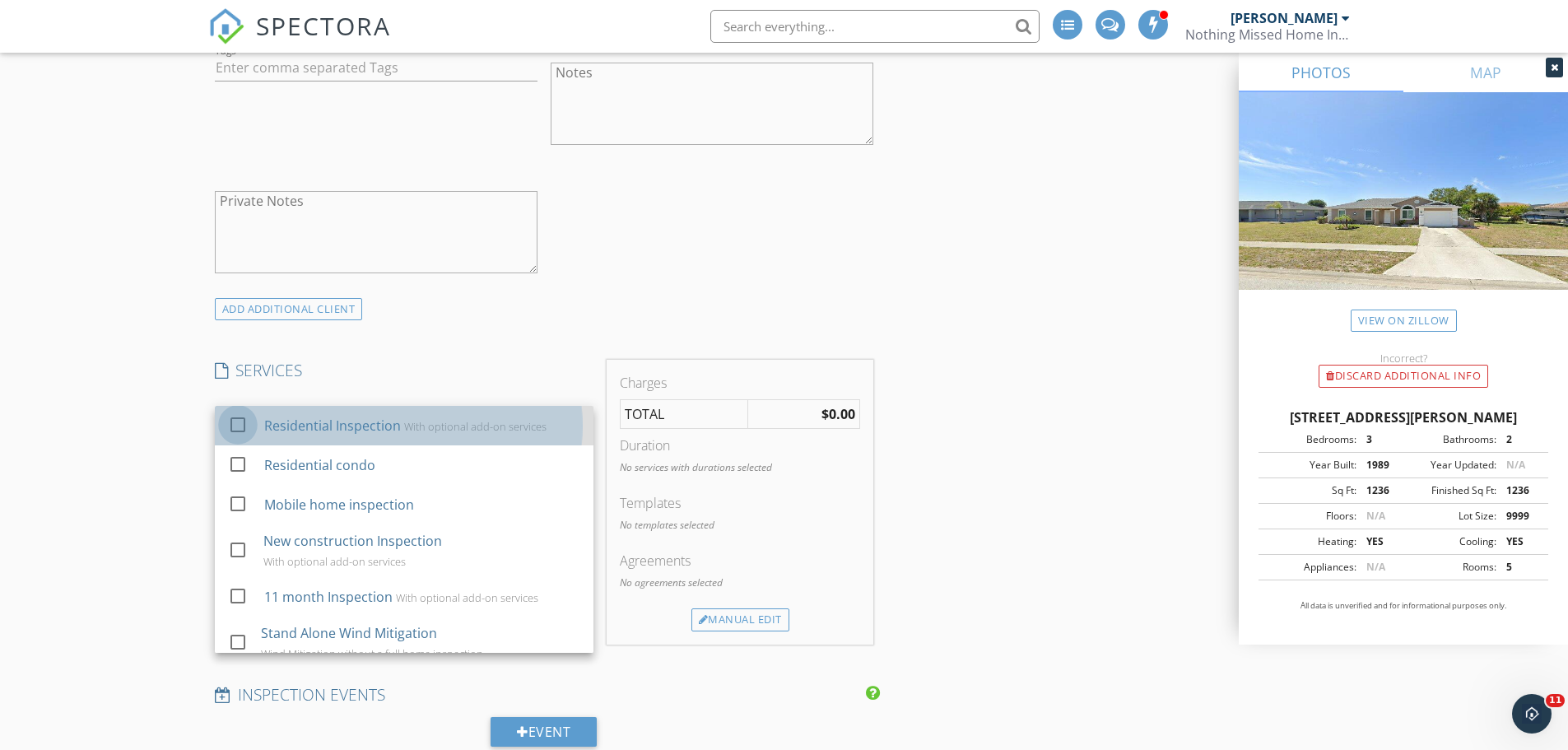
click at [236, 428] on div at bounding box center [237, 425] width 28 height 28
checkbox input "true"
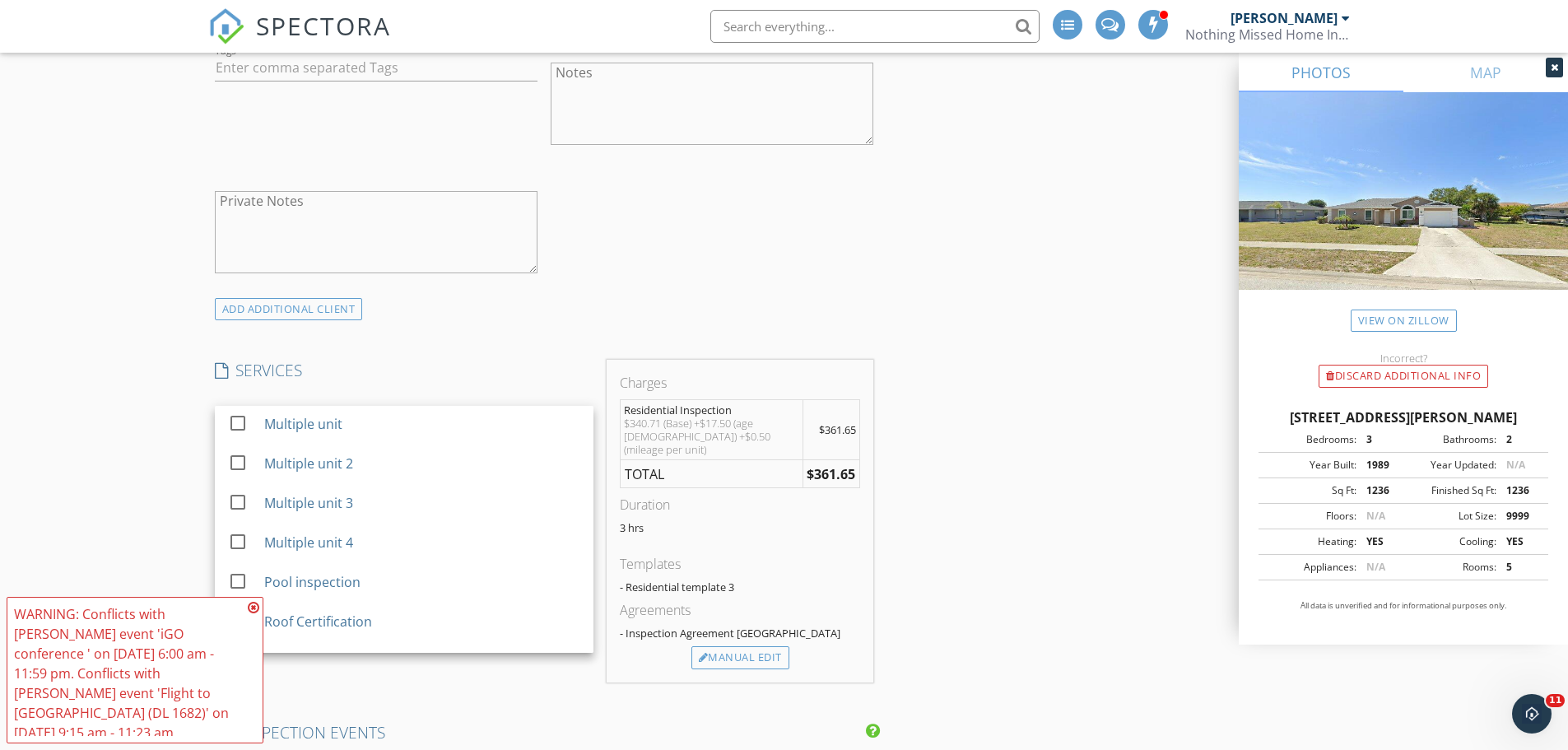
scroll to position [329, 0]
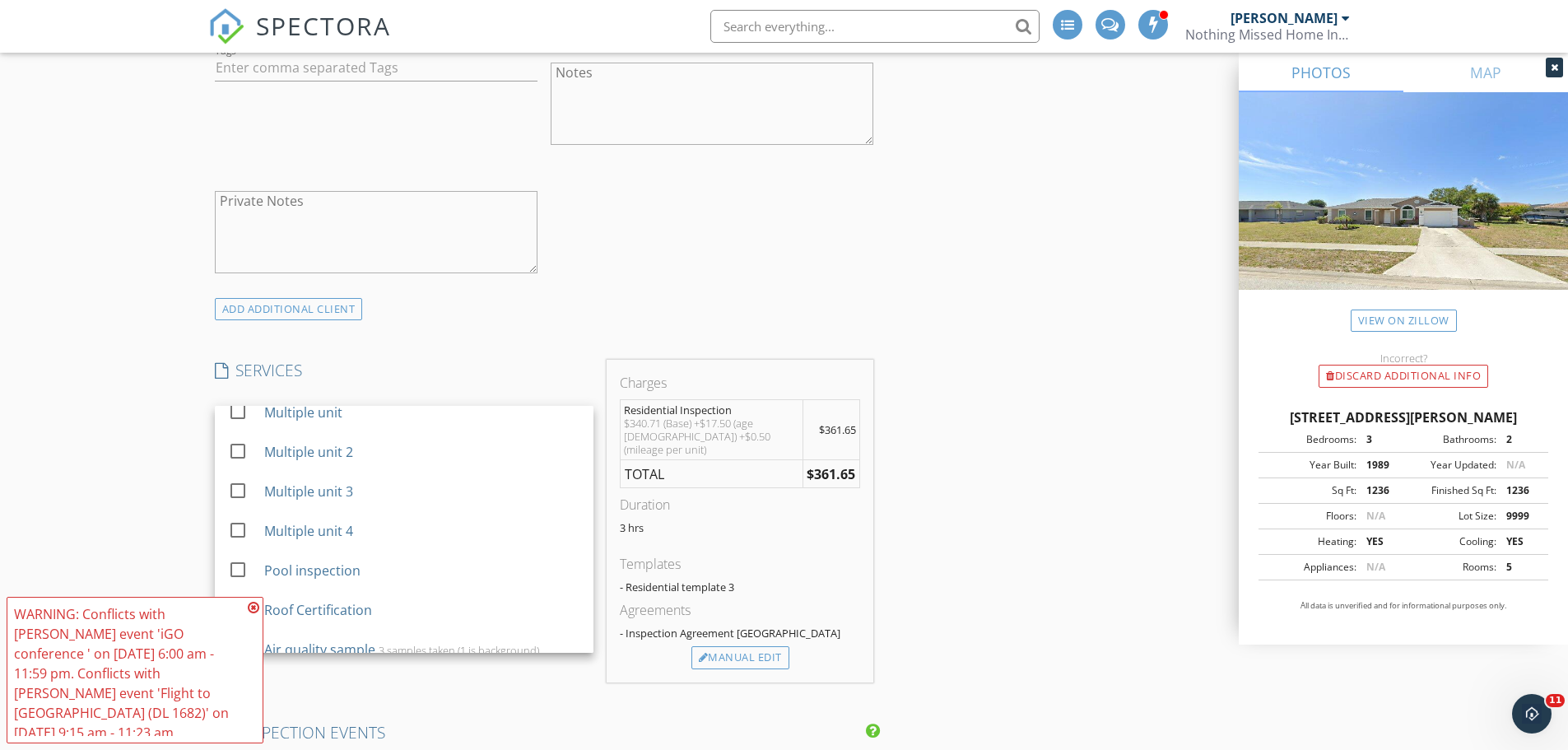
click at [115, 481] on div "New Inspection Click here to use the New Order Form INSPECTOR(S) check_box Rick…" at bounding box center [784, 728] width 1568 height 3695
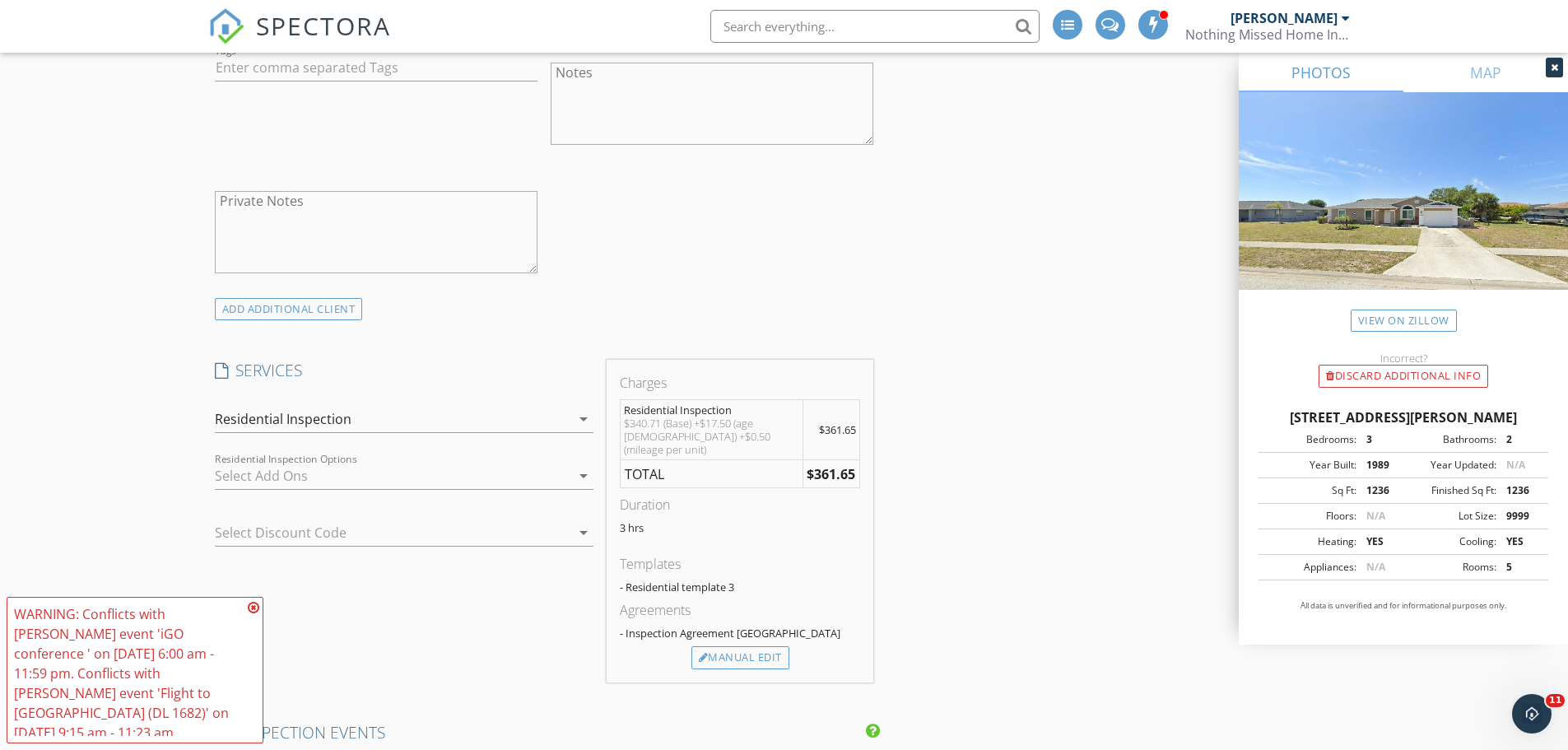
click at [586, 475] on icon "arrow_drop_down" at bounding box center [584, 476] width 20 height 20
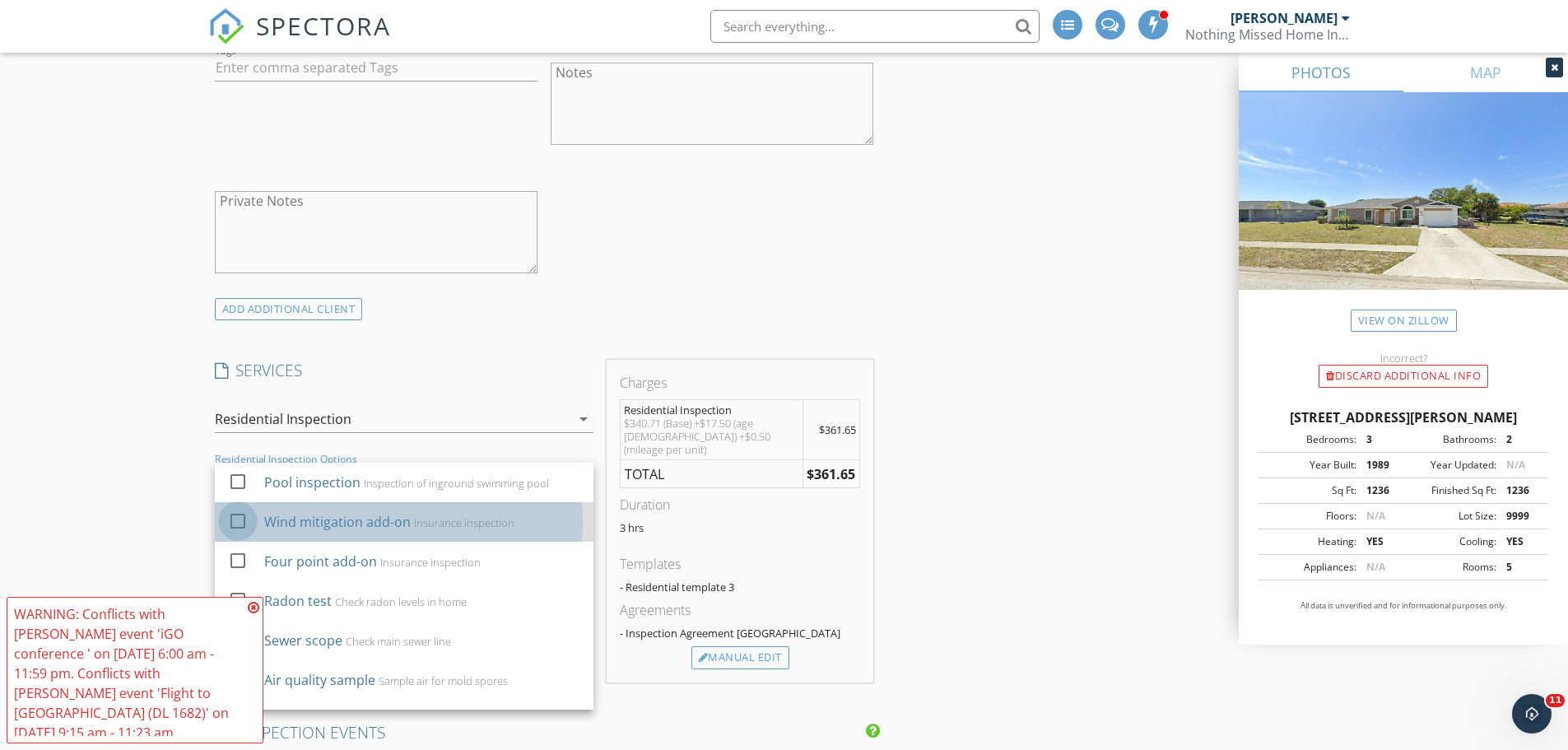
click at [239, 521] on div at bounding box center [237, 520] width 28 height 28
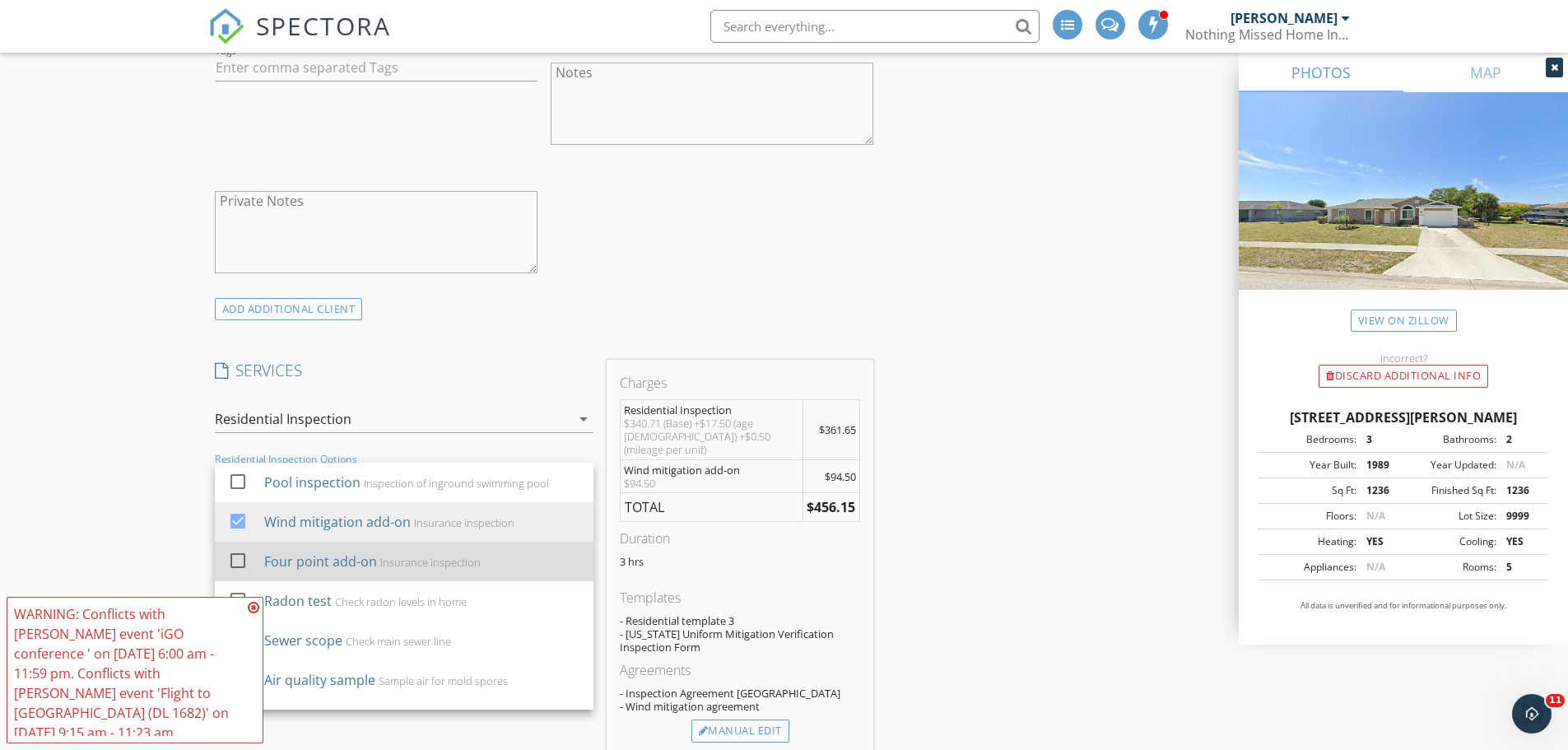
click at [233, 557] on div at bounding box center [237, 560] width 28 height 28
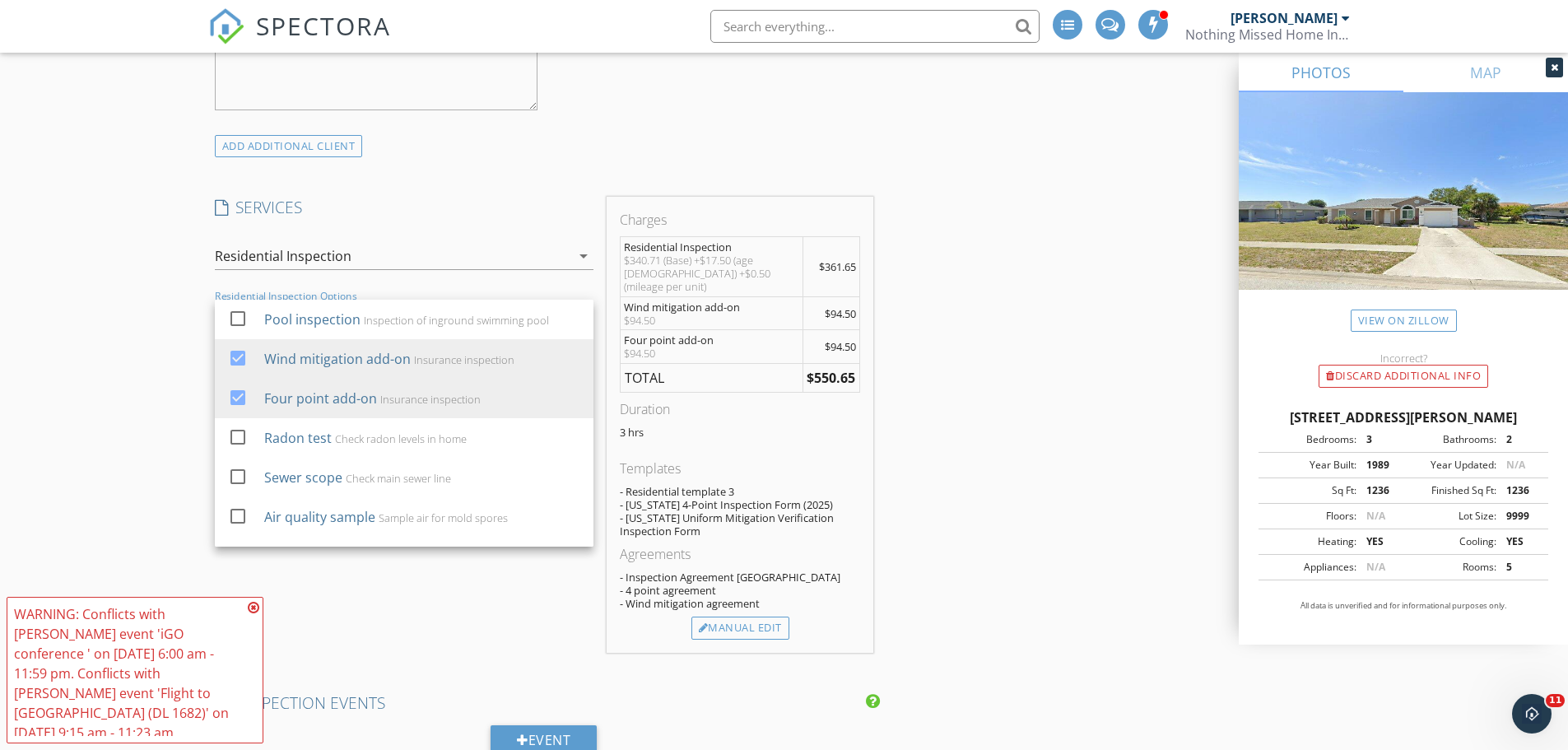
scroll to position [1461, 0]
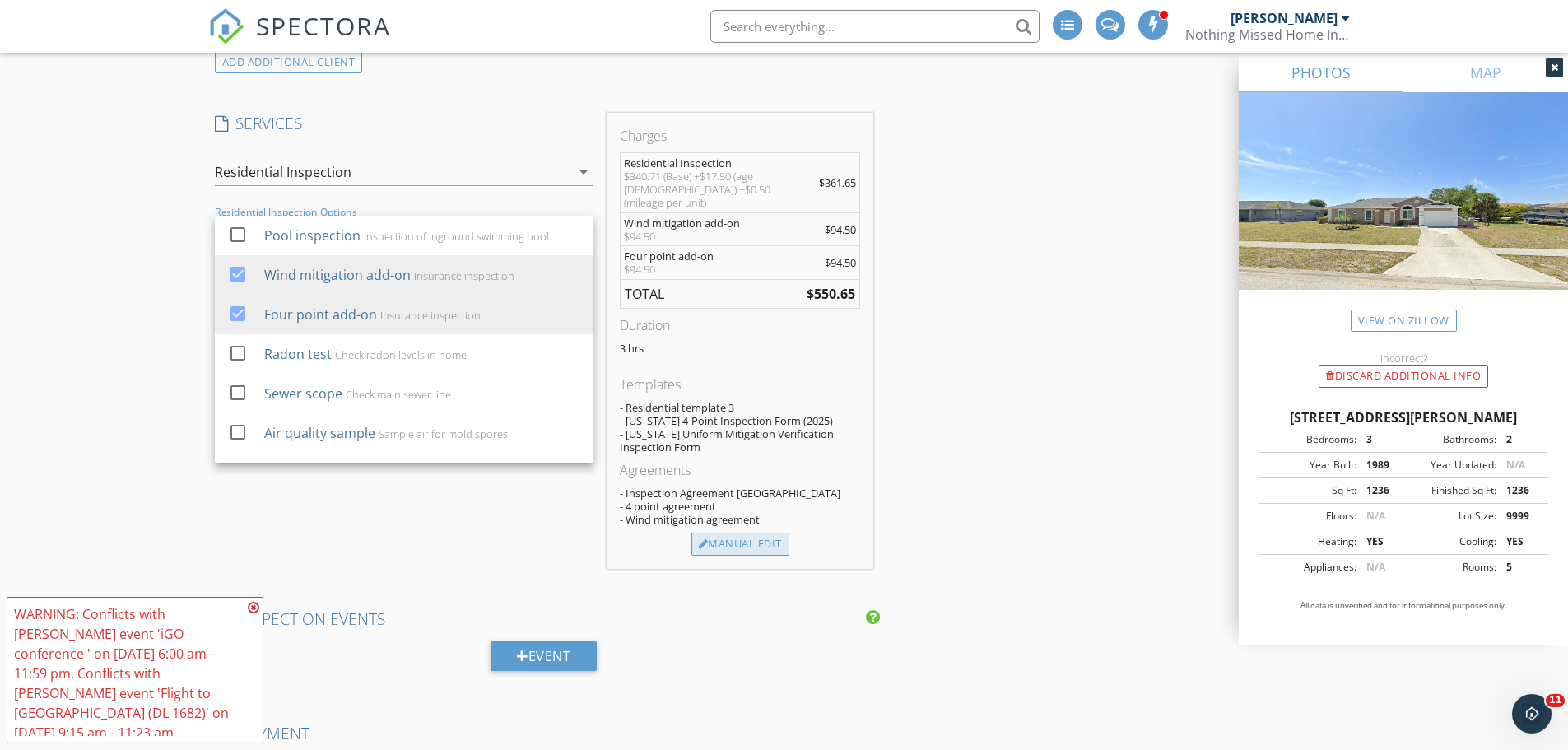
click at [734, 533] on div "Manual Edit" at bounding box center [740, 544] width 98 height 23
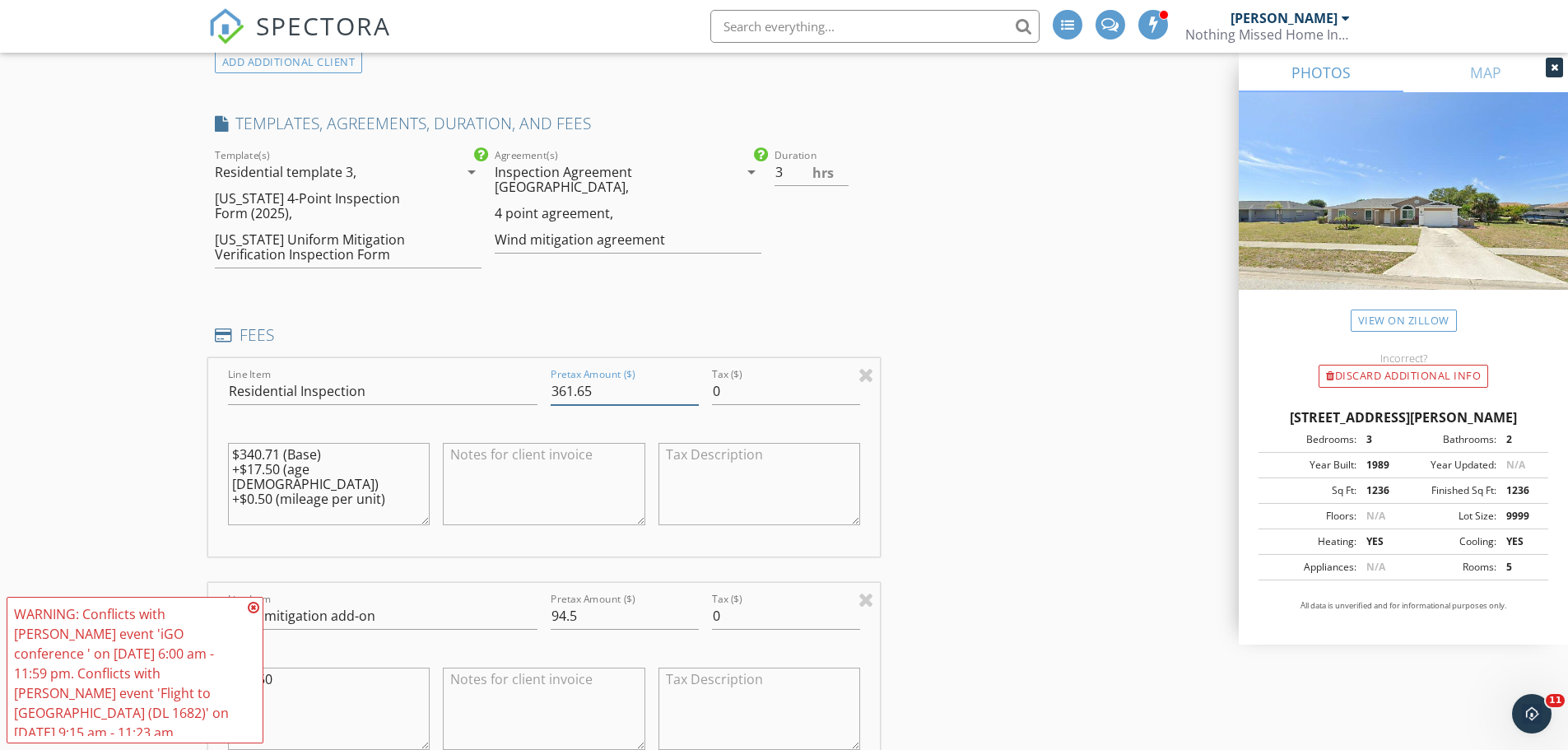
drag, startPoint x: 609, startPoint y: 386, endPoint x: 395, endPoint y: 391, distance: 214.1
click at [395, 391] on div "Line Item Residential Inspection Pretax Amount ($) 361.65 Tax ($) 0 $340.71 (Ba…" at bounding box center [544, 457] width 673 height 199
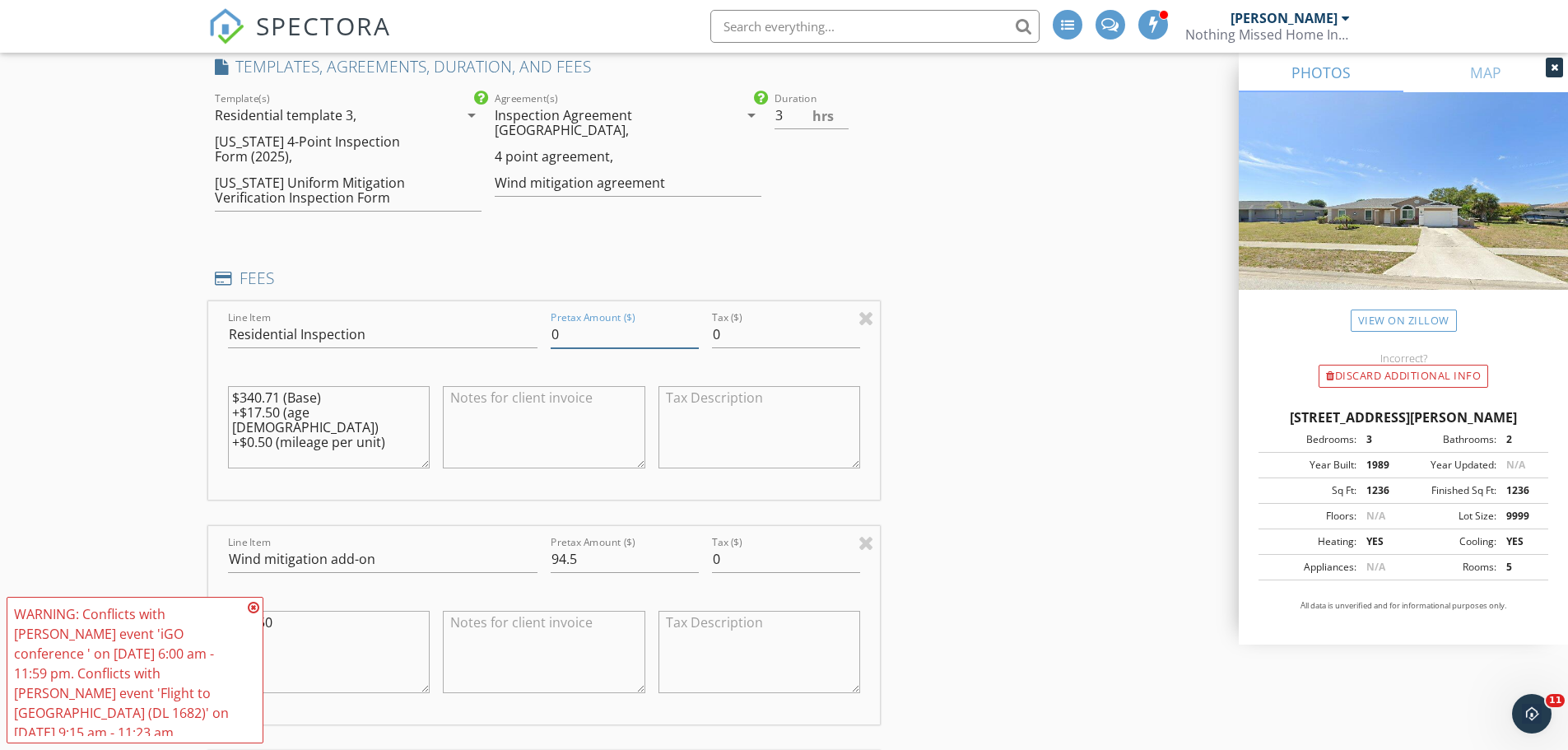
scroll to position [1626, 0]
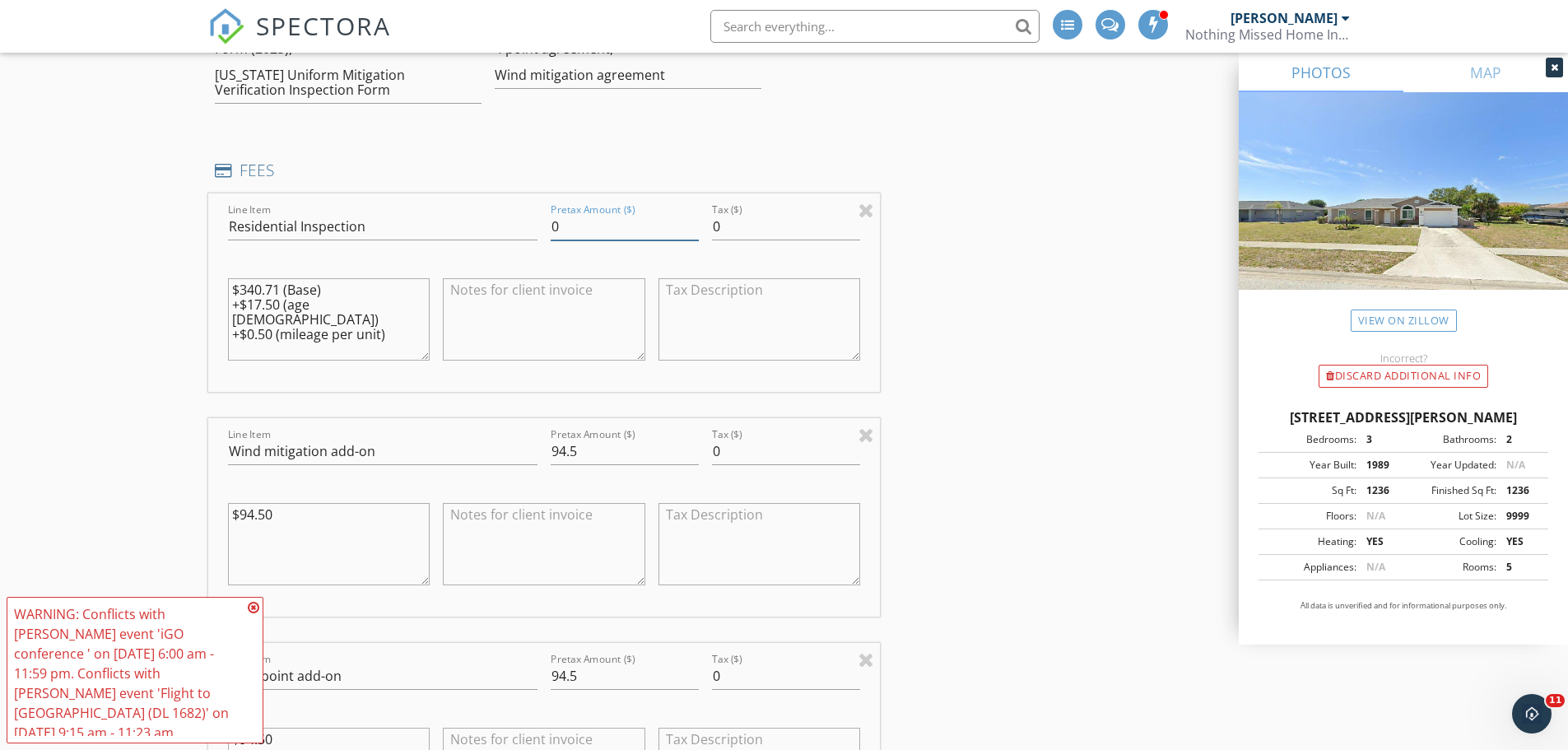
type input "0"
drag, startPoint x: 547, startPoint y: 449, endPoint x: 463, endPoint y: 449, distance: 84.0
click at [464, 448] on div "Line Item Wind mitigation add-on Pretax Amount ($) 94.5 Tax ($) 0 $94.50" at bounding box center [544, 517] width 673 height 199
drag, startPoint x: 574, startPoint y: 451, endPoint x: 504, endPoint y: 446, distance: 70.2
click at [504, 446] on div "Line Item Wind mitigation add-on Pretax Amount ($) 94.5 Tax ($) 0 $94.50" at bounding box center [544, 517] width 673 height 199
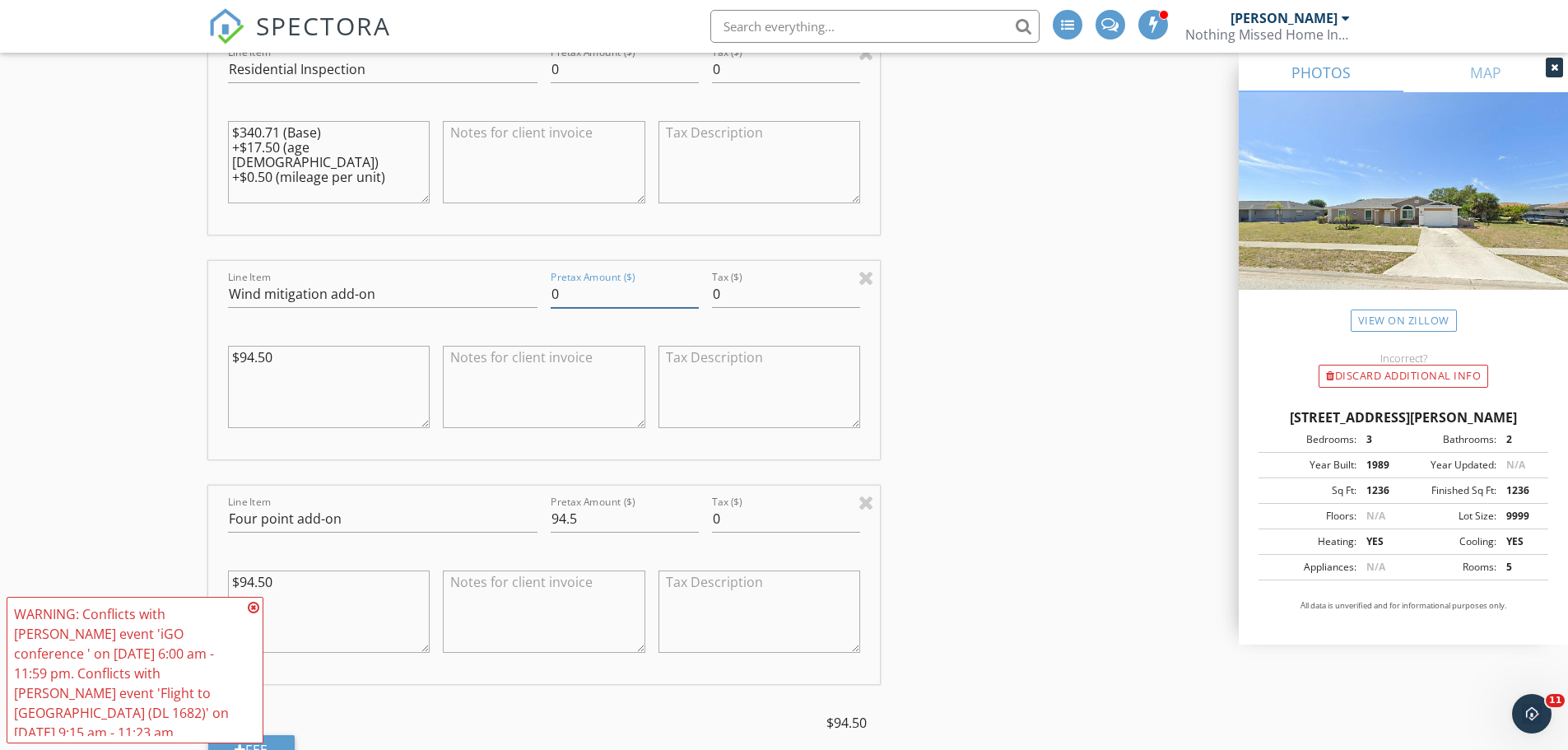
scroll to position [1791, 0]
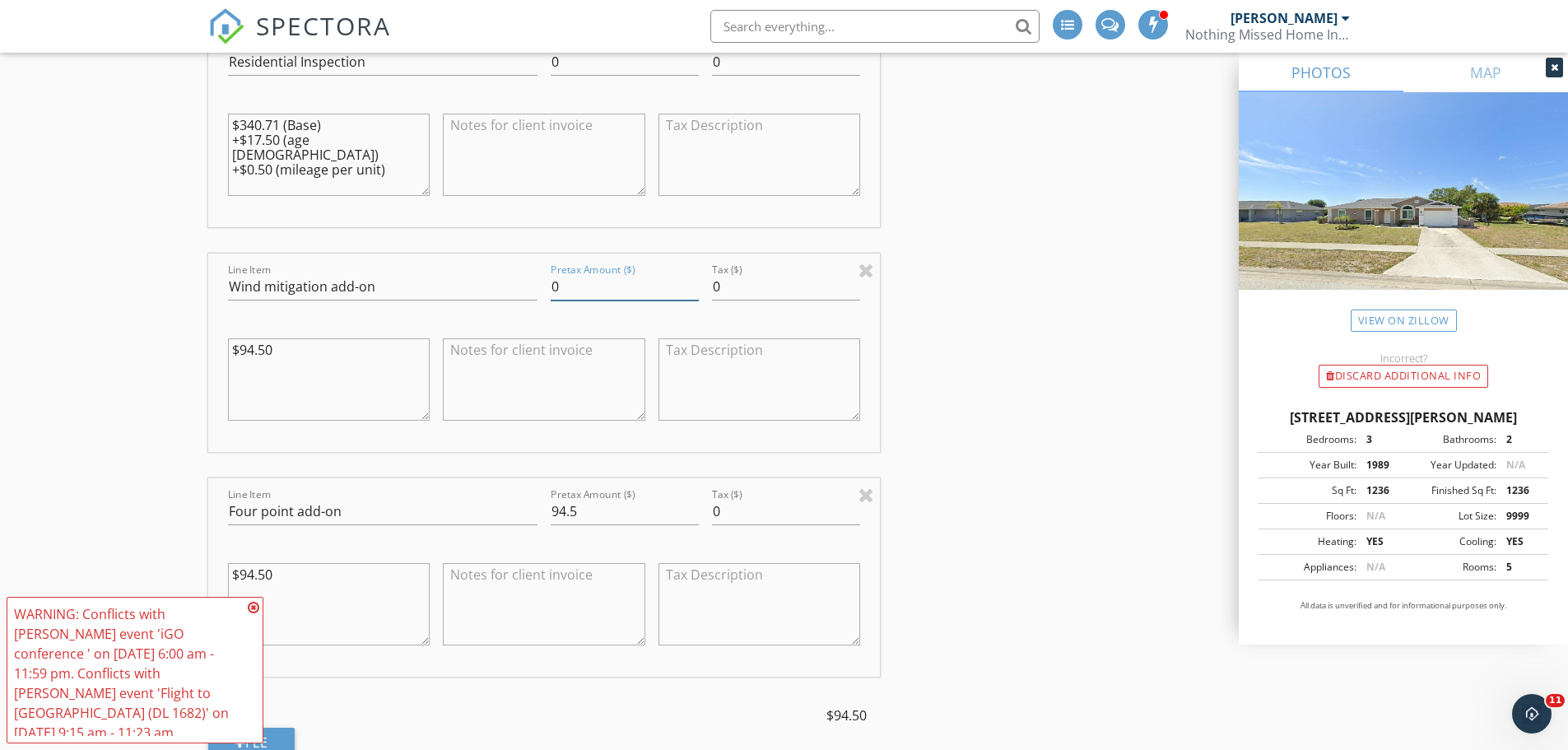
type input "0"
drag, startPoint x: 585, startPoint y: 510, endPoint x: 496, endPoint y: 514, distance: 89.1
click at [496, 514] on div "Line Item Four point add-on Pretax Amount ($) 94.5 Tax ($) 0 $94.50" at bounding box center [544, 577] width 673 height 199
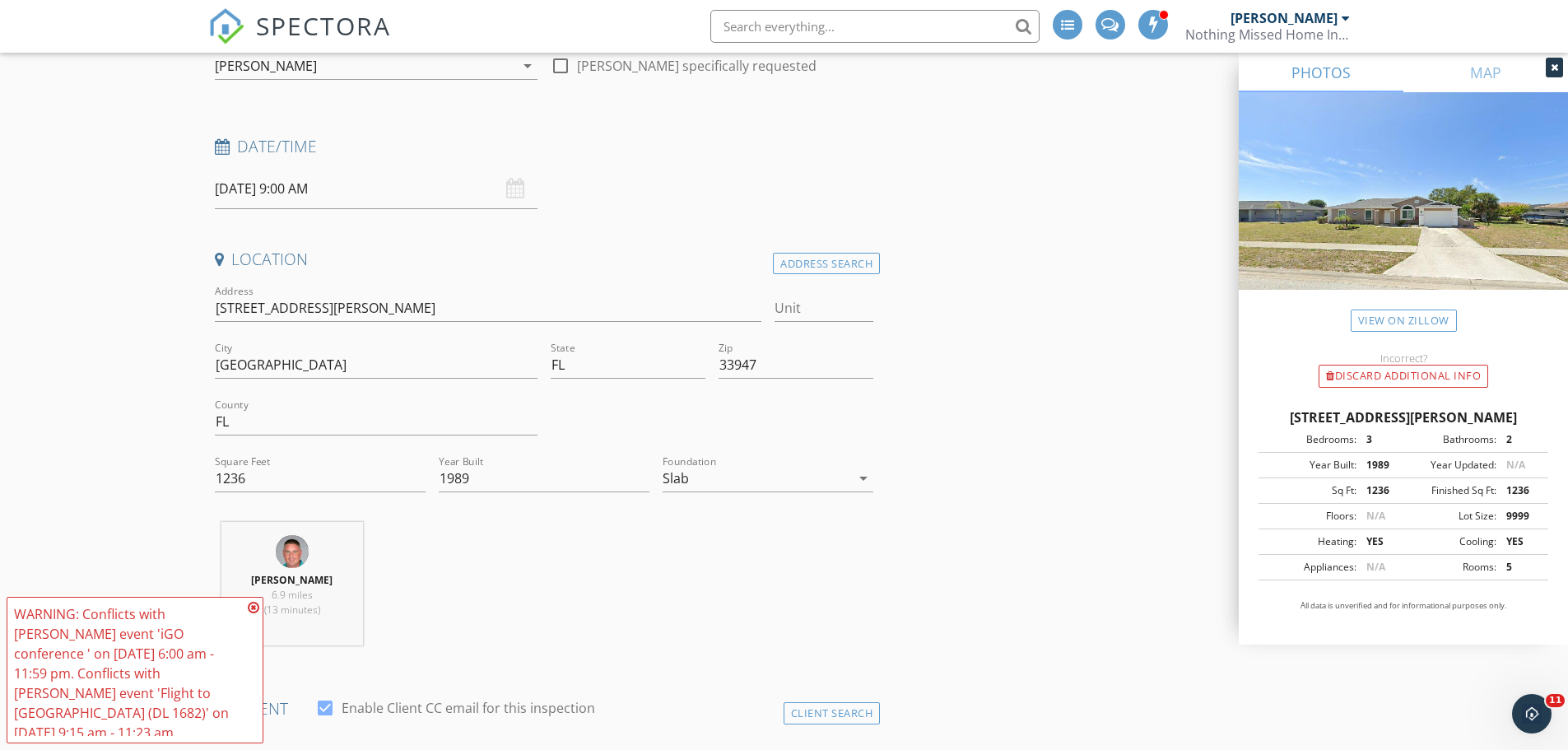
scroll to position [0, 0]
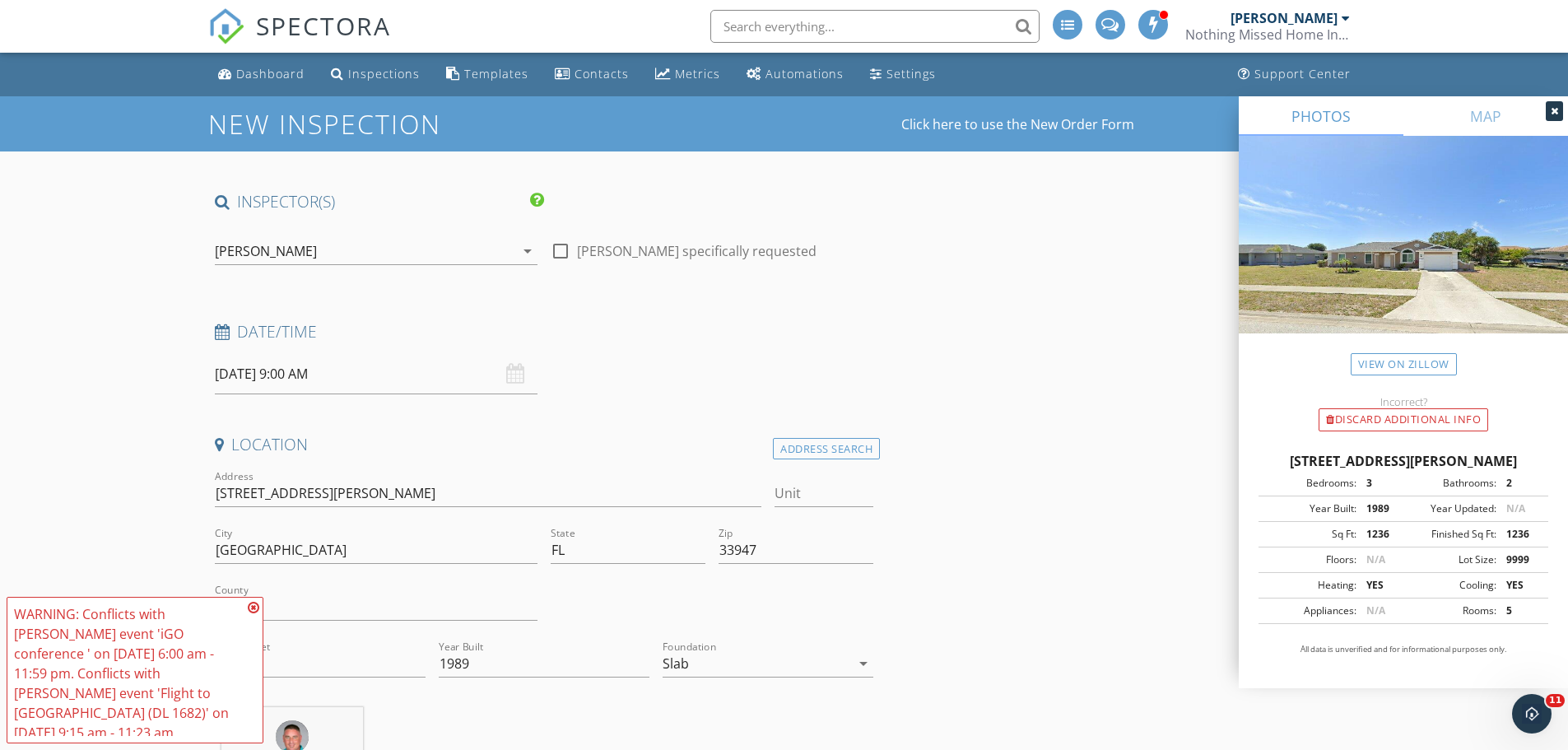
type input "0"
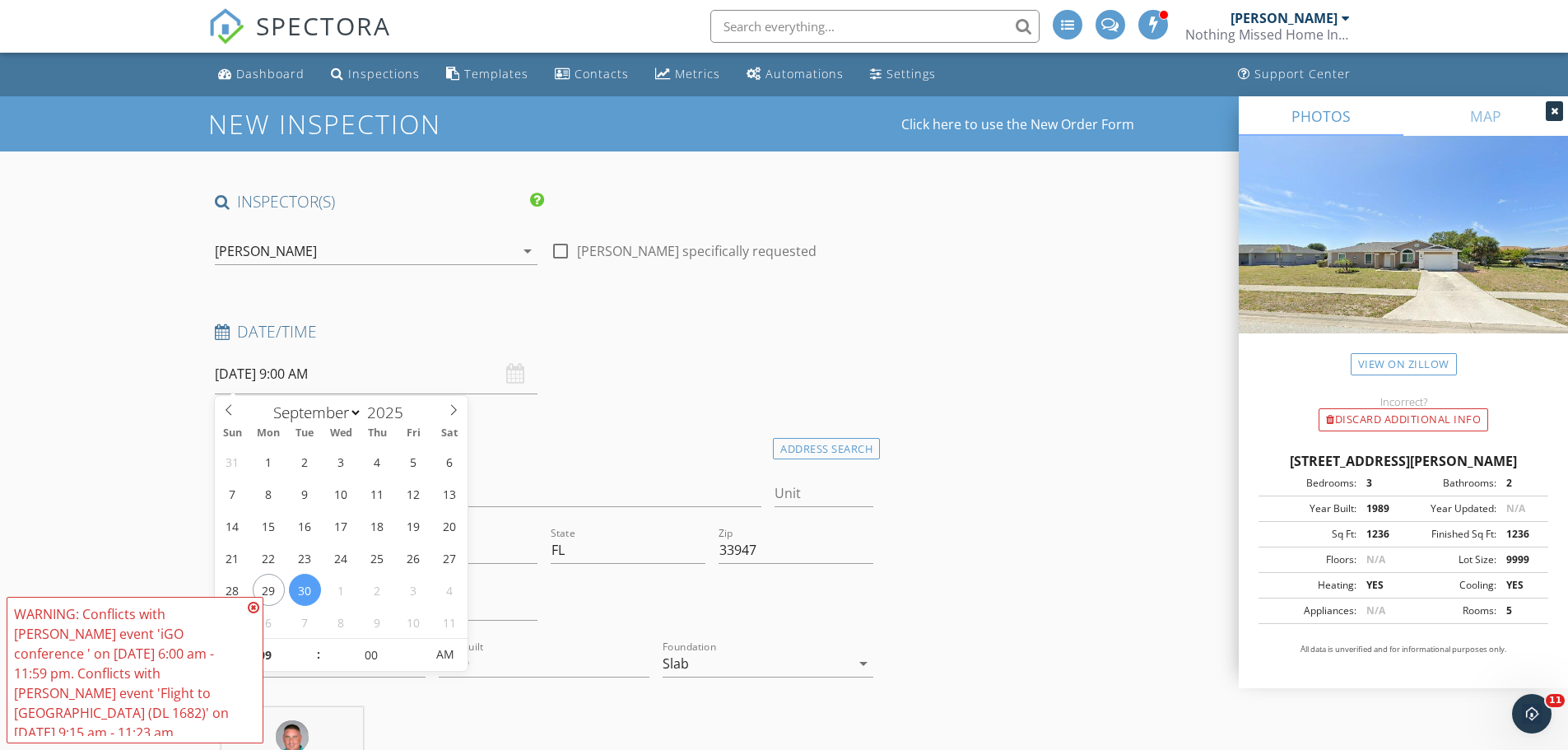
click at [314, 373] on input "09/30/2025 9:00 AM" at bounding box center [376, 374] width 323 height 41
type input "[DATE] 9:00 AM"
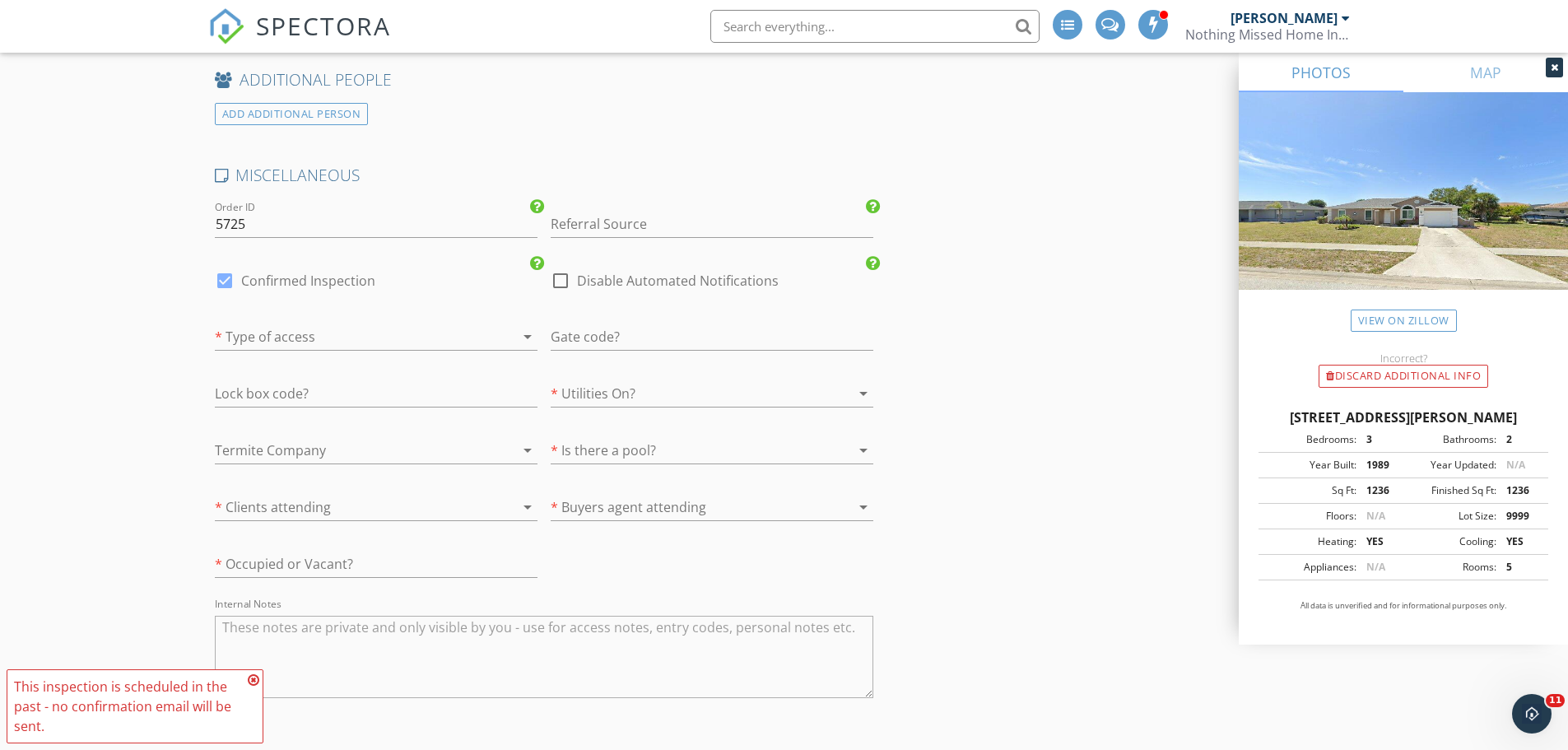
scroll to position [3715, 0]
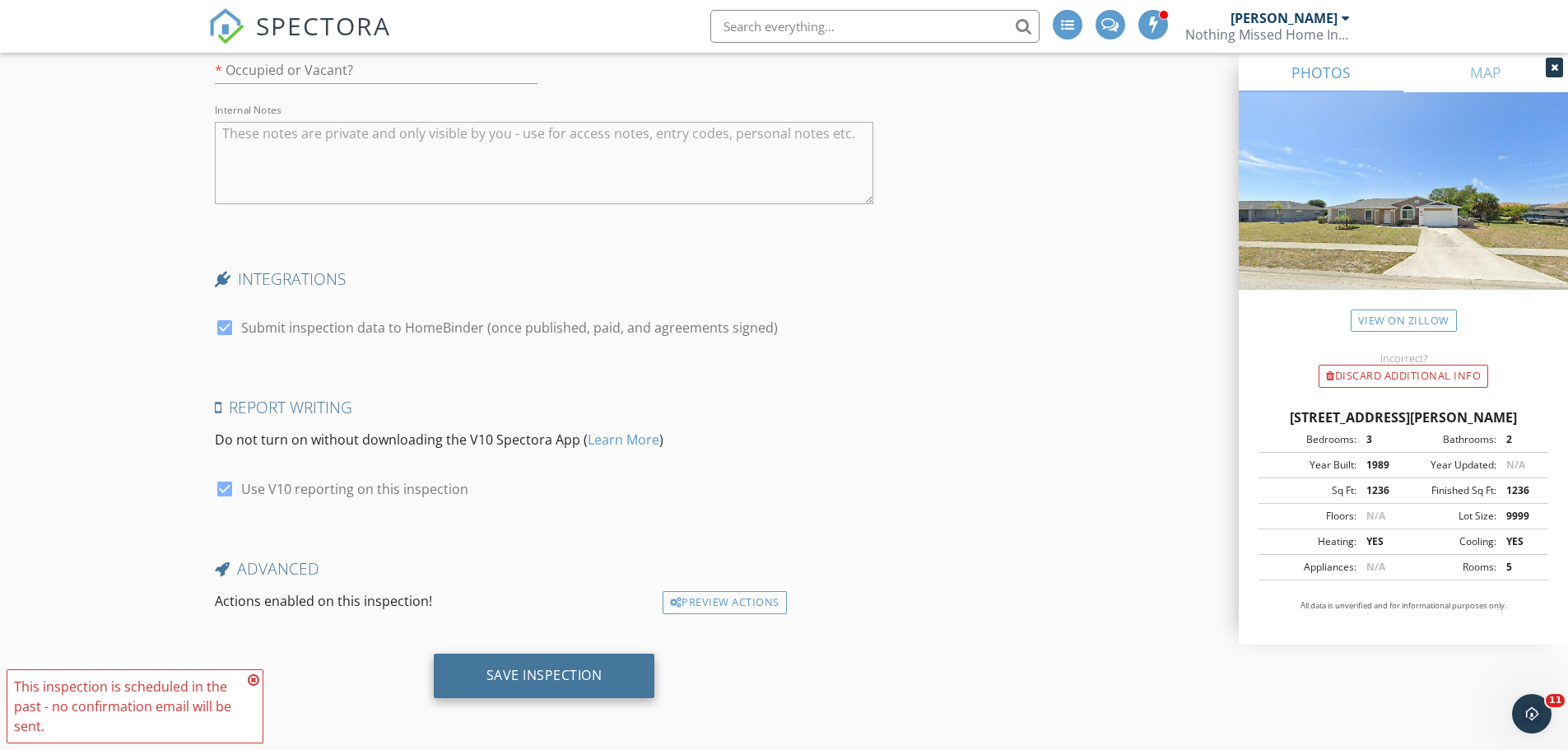
click at [516, 680] on div "Save Inspection" at bounding box center [544, 674] width 116 height 16
